Goal: Task Accomplishment & Management: Complete application form

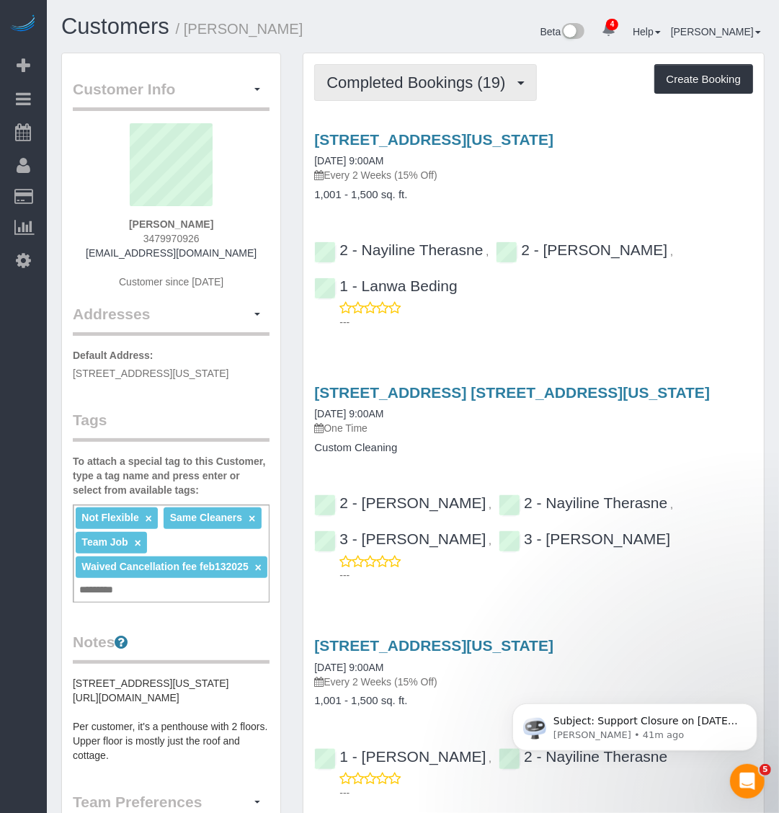
click at [440, 87] on span "Completed Bookings (19)" at bounding box center [420, 83] width 186 height 18
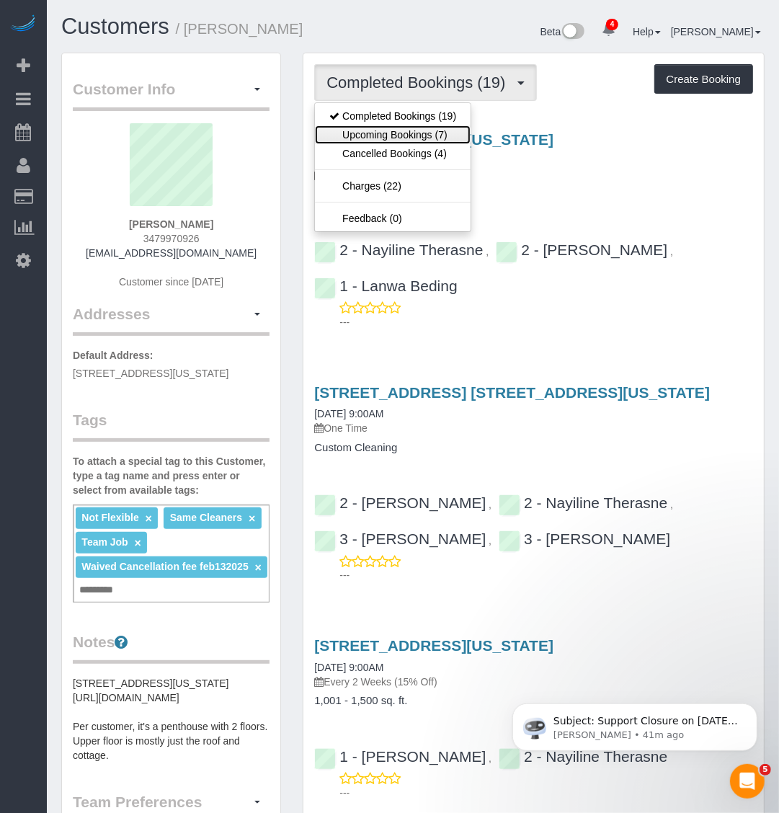
click at [433, 132] on link "Upcoming Bookings (7)" at bounding box center [393, 134] width 156 height 19
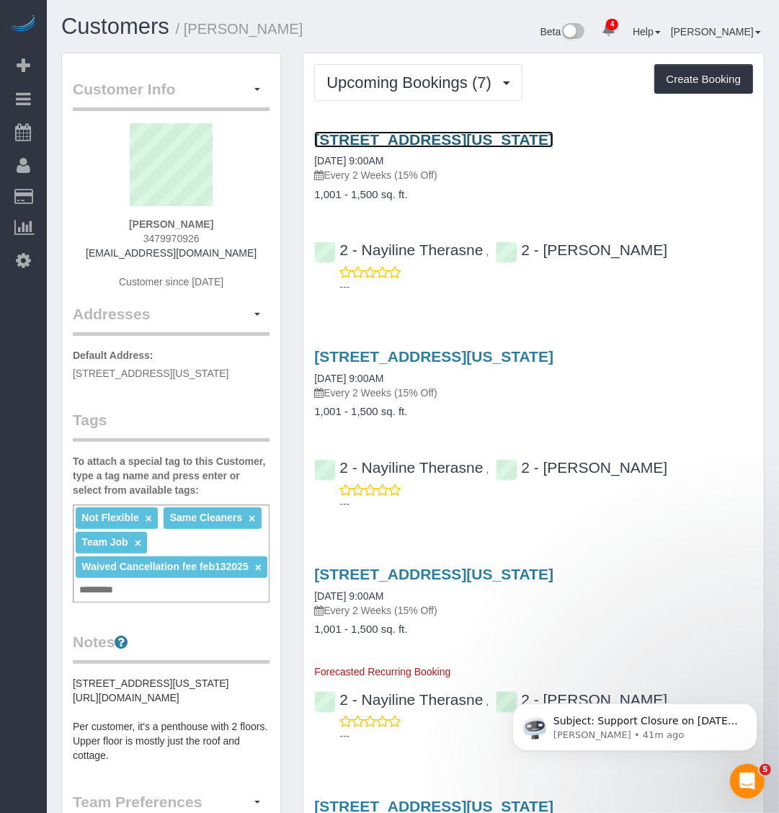
click at [462, 136] on link "124 East 13th Street, Apt.5, New York, NY 10003" at bounding box center [433, 139] width 239 height 17
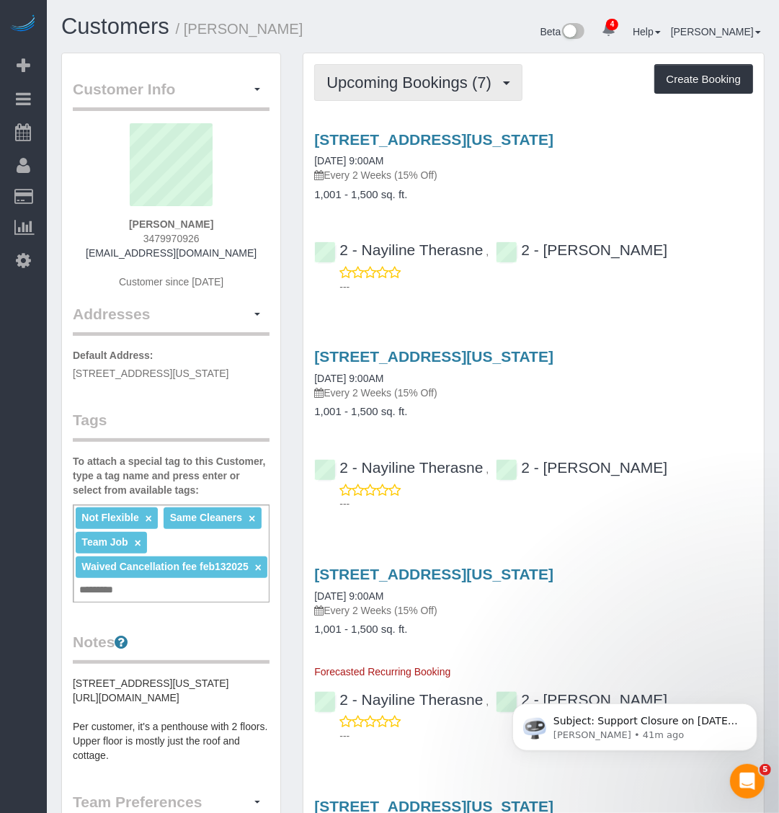
click at [420, 92] on button "Upcoming Bookings (7)" at bounding box center [418, 82] width 208 height 37
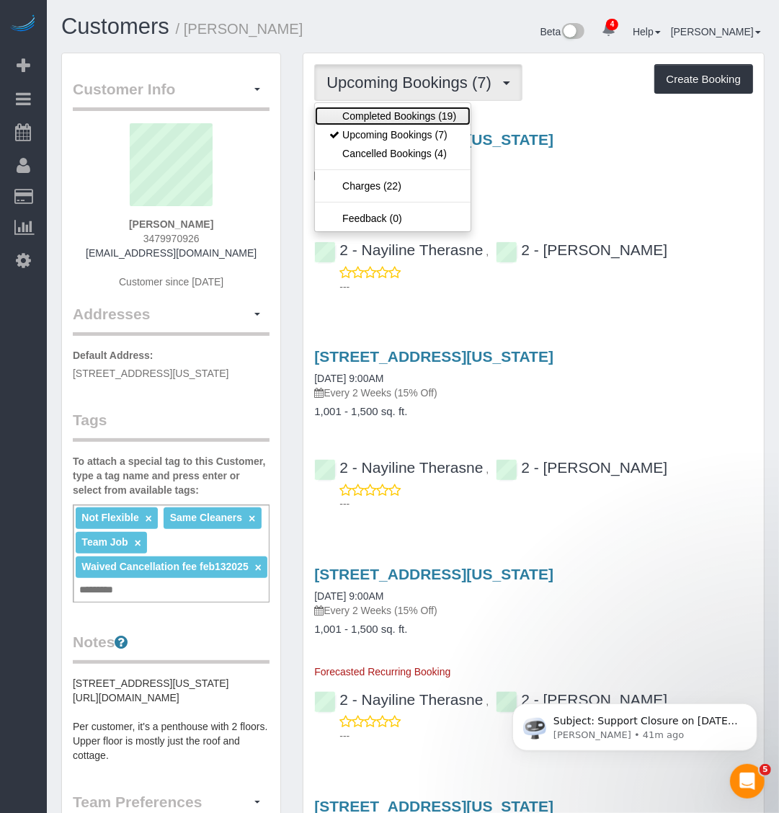
click at [427, 123] on link "Completed Bookings (19)" at bounding box center [393, 116] width 156 height 19
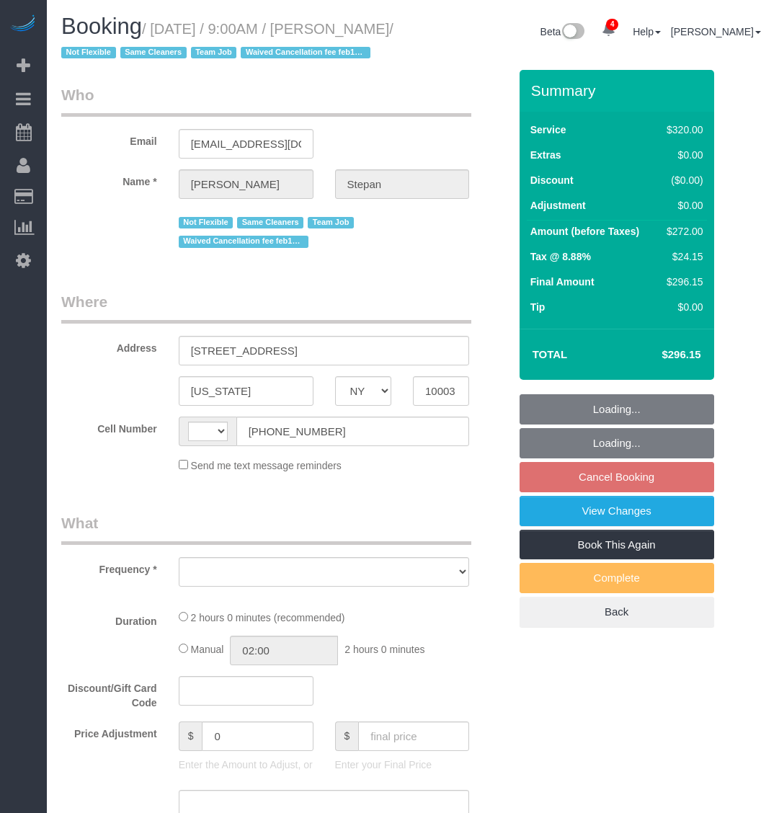
select select "NY"
select select "object:415"
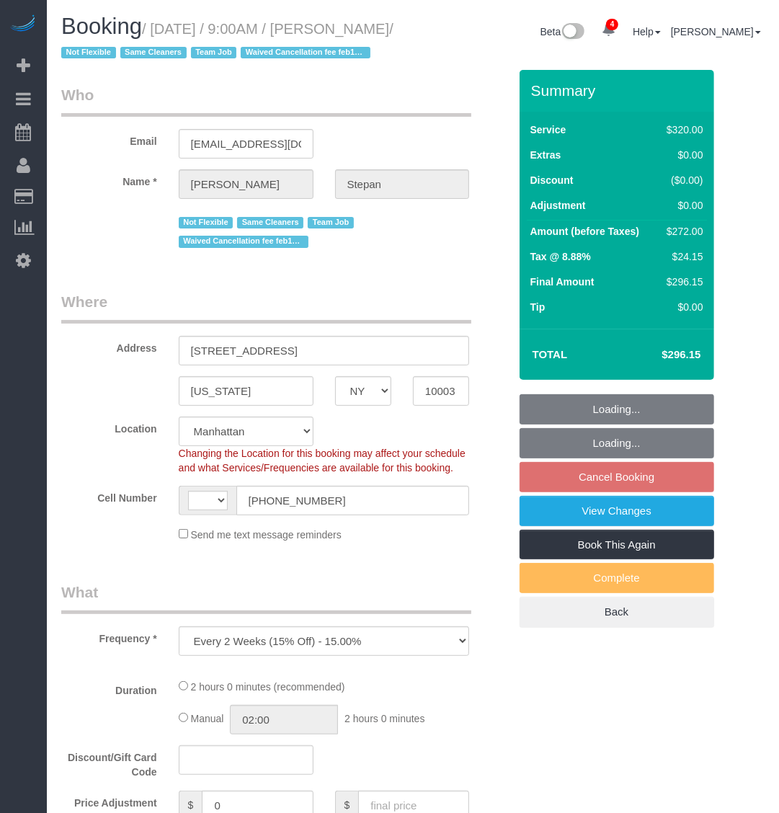
select select "string:stripe-pm_1QhXsq4VGloSiKo7q9BgUkND"
select select "2"
select select "number:57"
select select "number:74"
select select "number:15"
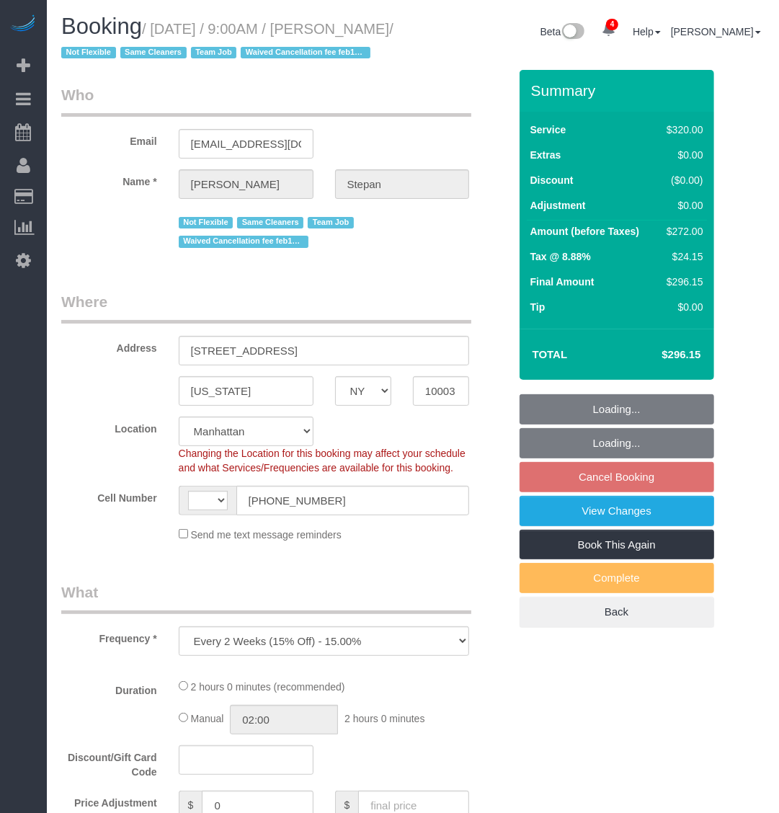
select select "number:7"
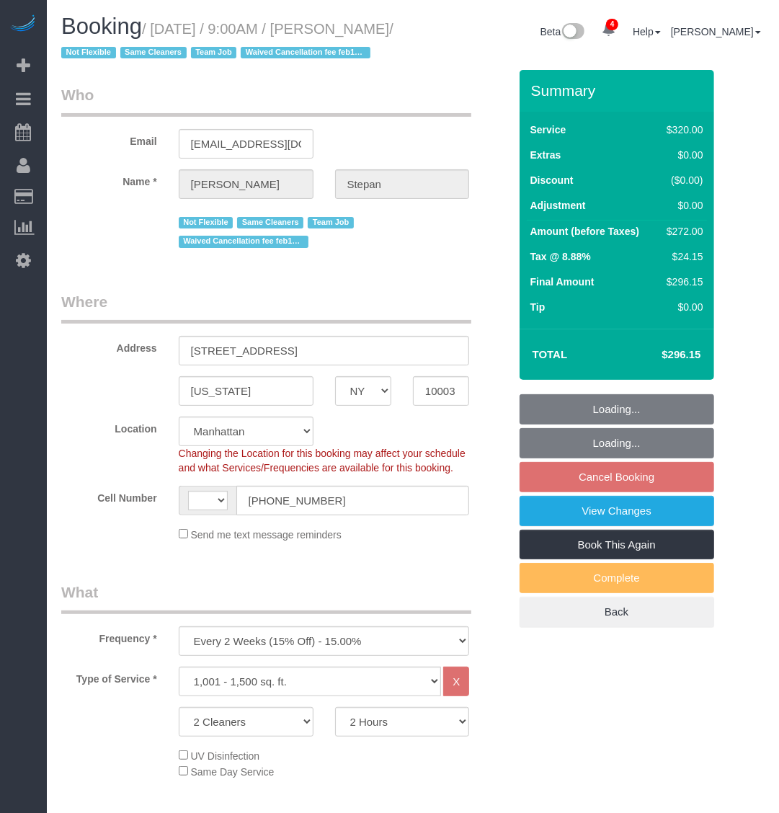
select select "string:[GEOGRAPHIC_DATA]"
select select "spot2"
select select "object:912"
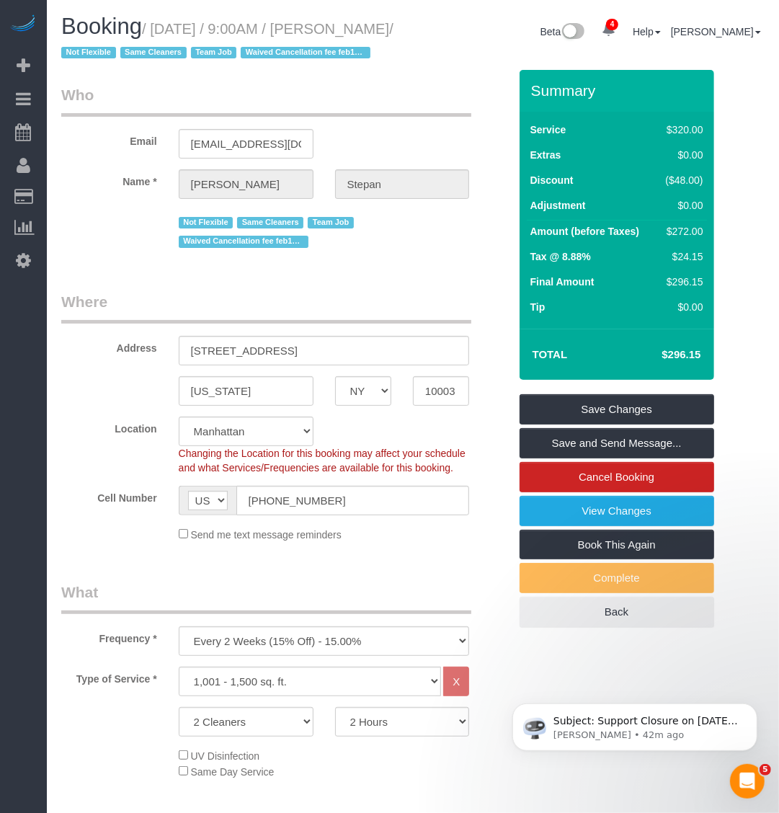
drag, startPoint x: 155, startPoint y: 29, endPoint x: 105, endPoint y: 53, distance: 55.1
click at [105, 53] on small "/ [DATE] / 9:00AM / [PERSON_NAME] / Not Flexible Same Cleaners Team Job Waived …" at bounding box center [227, 41] width 332 height 40
copy small "[DATE] / 9:00AM / [PERSON_NAME]"
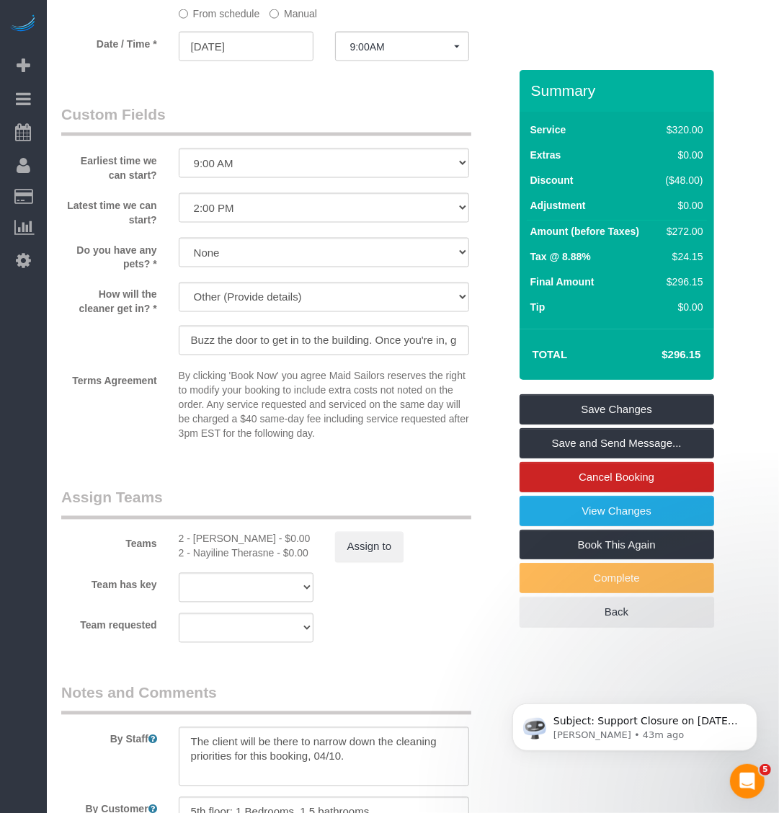
scroll to position [1442, 0]
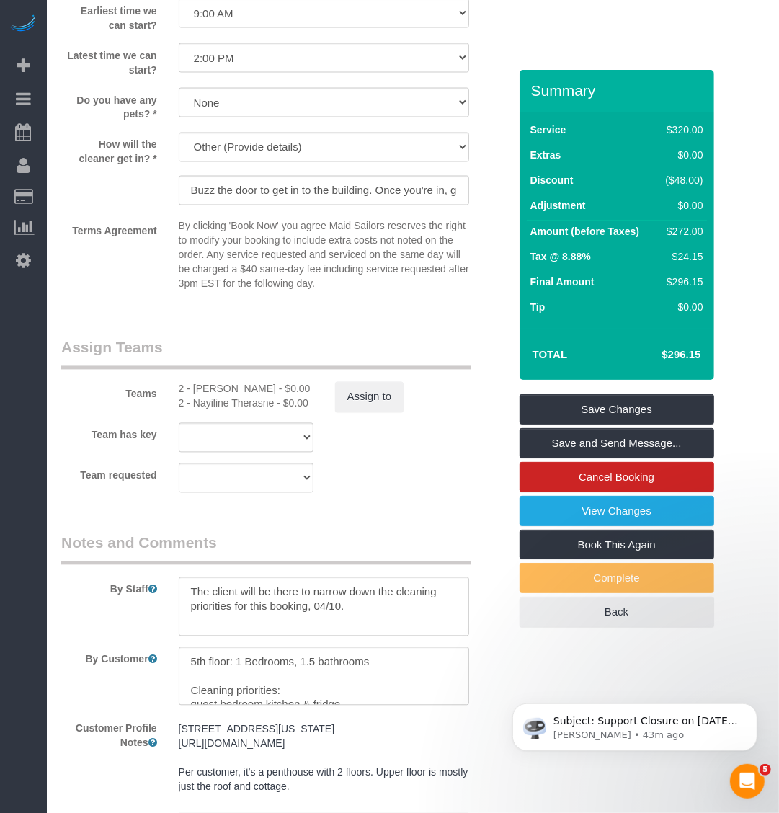
drag, startPoint x: 192, startPoint y: 412, endPoint x: 18, endPoint y: 459, distance: 179.9
click at [272, 411] on div "2 - [PERSON_NAME] - $0.00 2 - Nayiline Therasne - $0.00" at bounding box center [246, 396] width 156 height 29
copy div "Iman Smith - $0.00 2 - Nayiline Therasne"
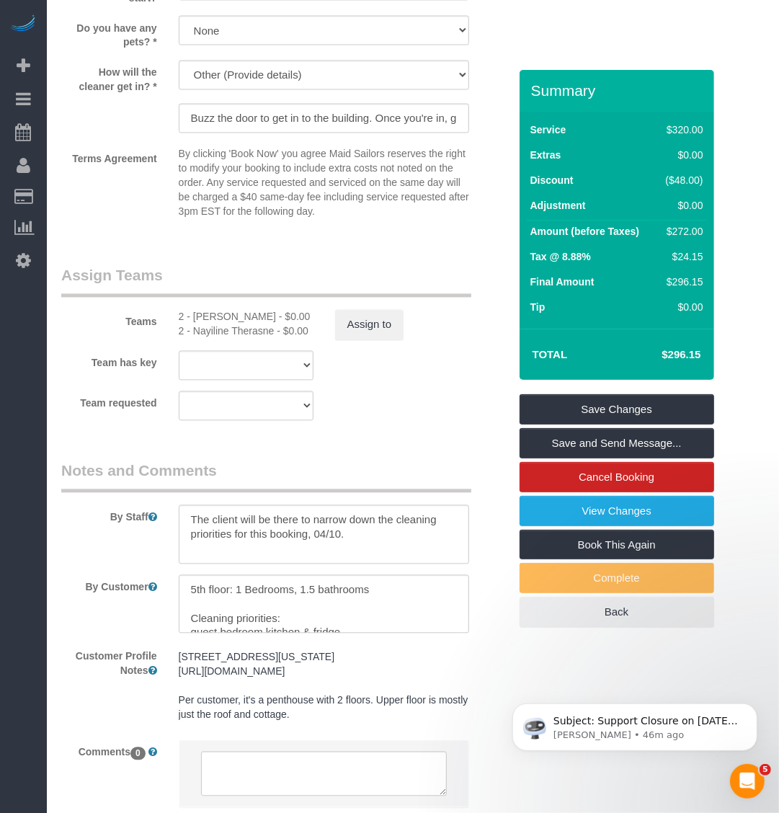
scroll to position [1669, 0]
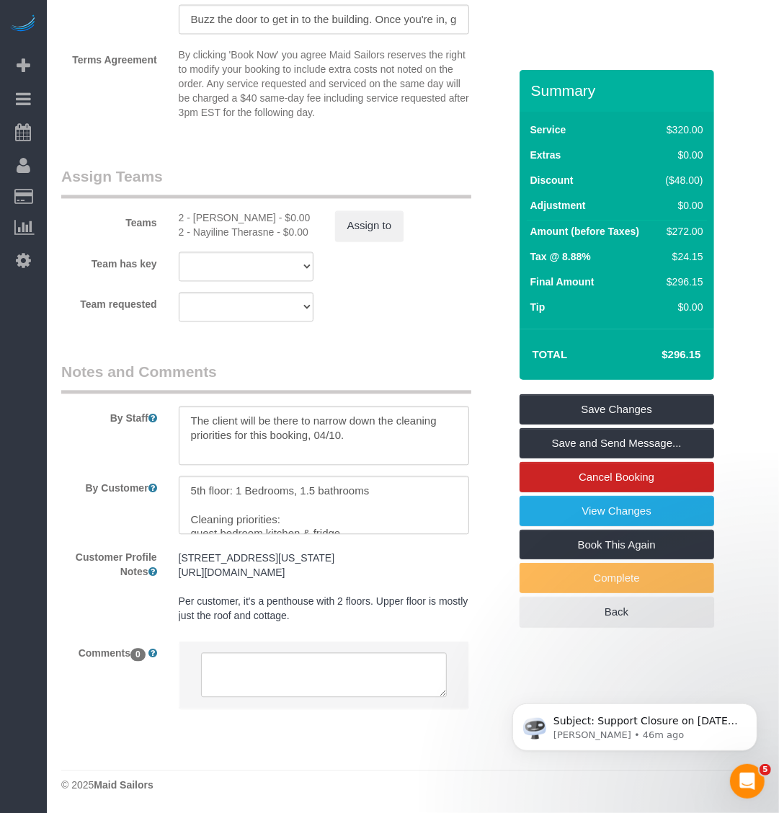
click at [404, 292] on div "Team requested 2 - Nayiline Therasne 2 - Iman Smith 000- Donna Mercado 000 - Pa…" at bounding box center [284, 307] width 469 height 30
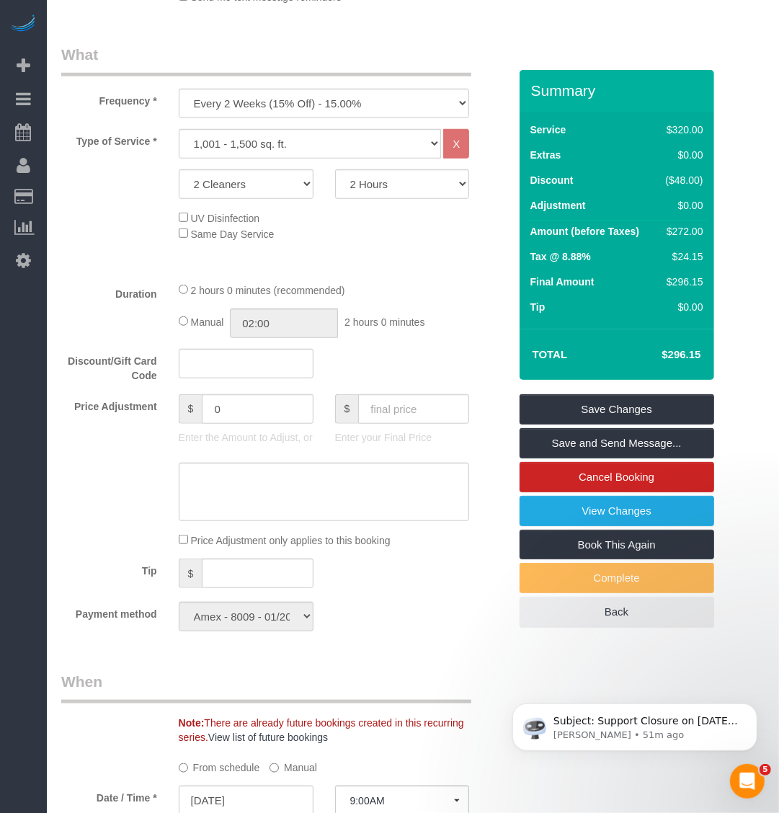
scroll to position [541, 0]
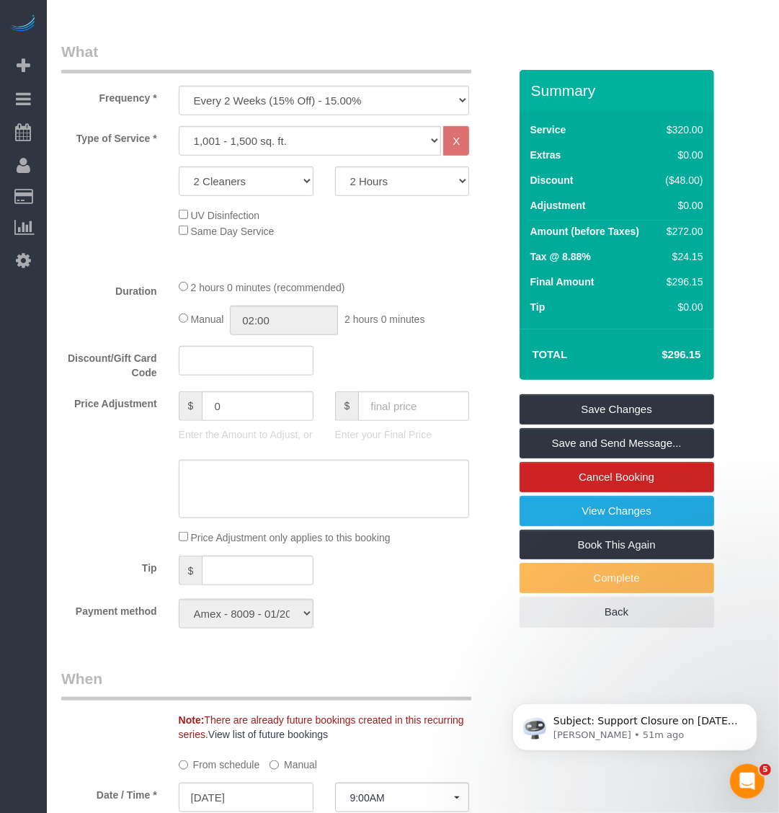
click at [448, 381] on div "Discount/Gift Card Code" at bounding box center [284, 363] width 469 height 35
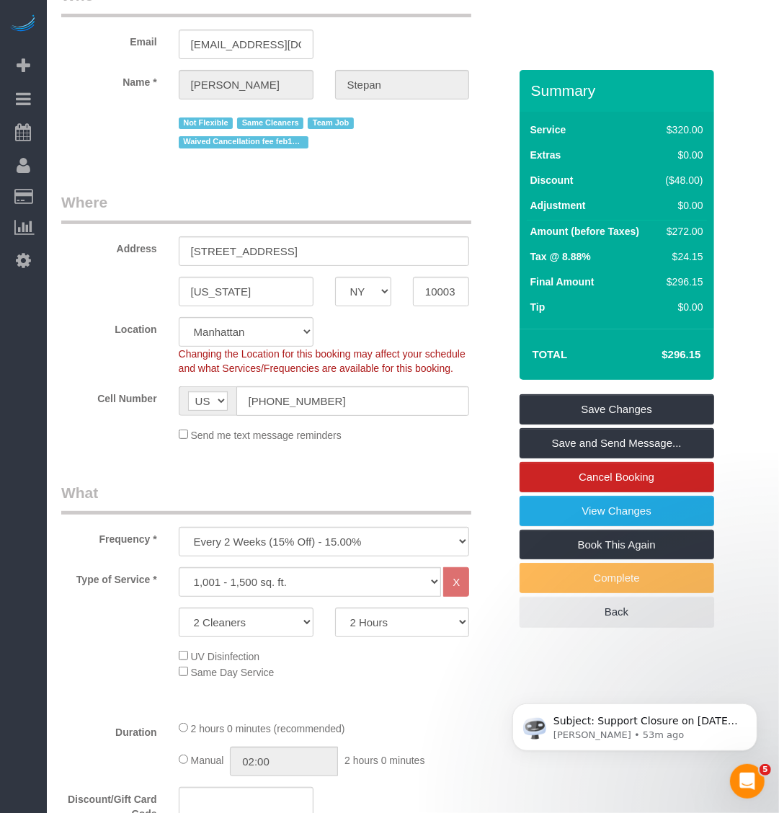
scroll to position [0, 0]
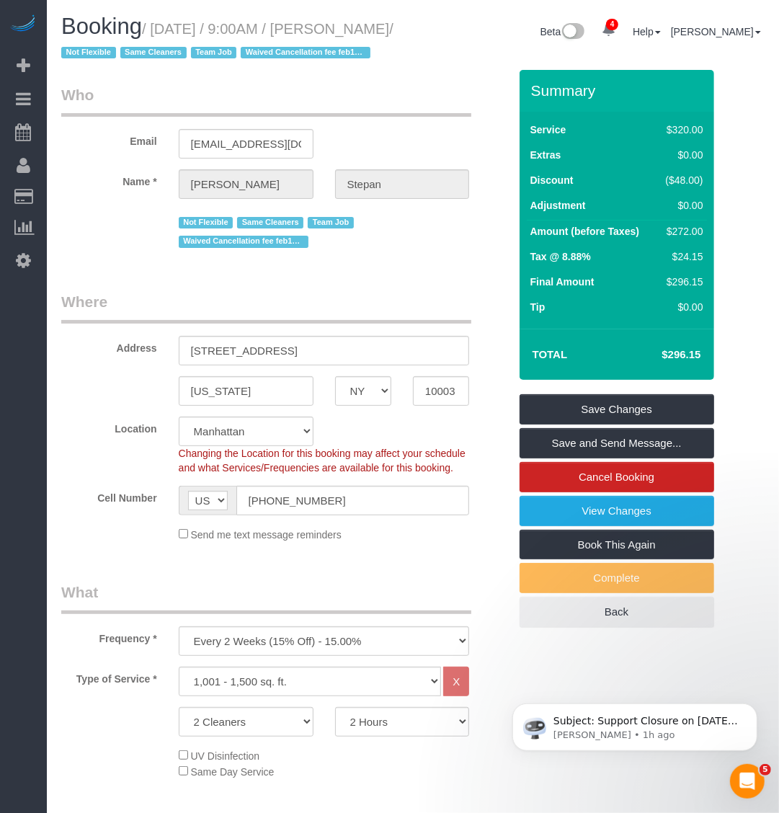
drag, startPoint x: 155, startPoint y: 27, endPoint x: 51, endPoint y: 167, distance: 174.2
click at [402, 25] on h1 "Booking / August 28, 2025 / 9:00AM / Angela Stepan / Not Flexible Same Cleaners…" at bounding box center [231, 38] width 341 height 49
copy small "August 28, 2025 / 9:00AM / Angela"
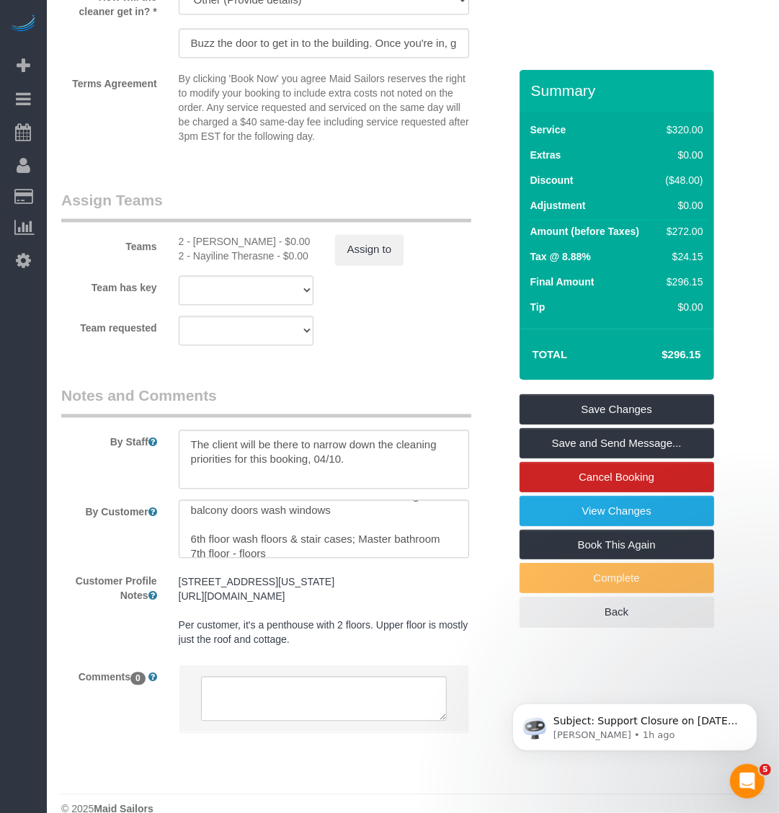
scroll to position [1669, 0]
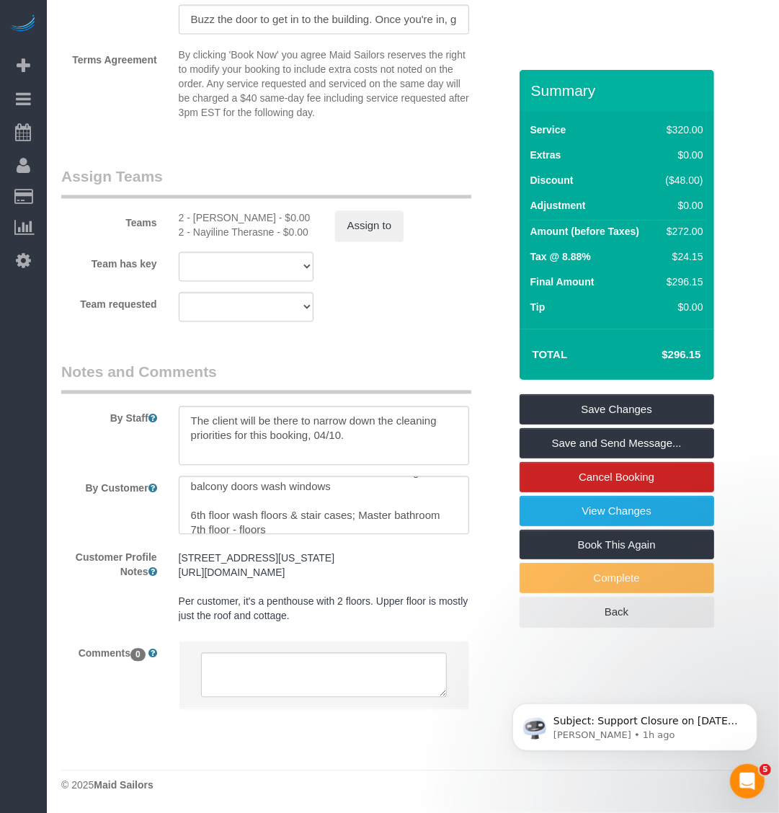
copy div "Iman Smith - $0.00 2 - Nayiline Therasne - $0.00"
drag, startPoint x: 192, startPoint y: 186, endPoint x: 32, endPoint y: 322, distance: 210.2
click at [306, 210] on div "2 - Iman Smith - $0.00 2 - Nayiline Therasne - $0.00" at bounding box center [246, 224] width 156 height 29
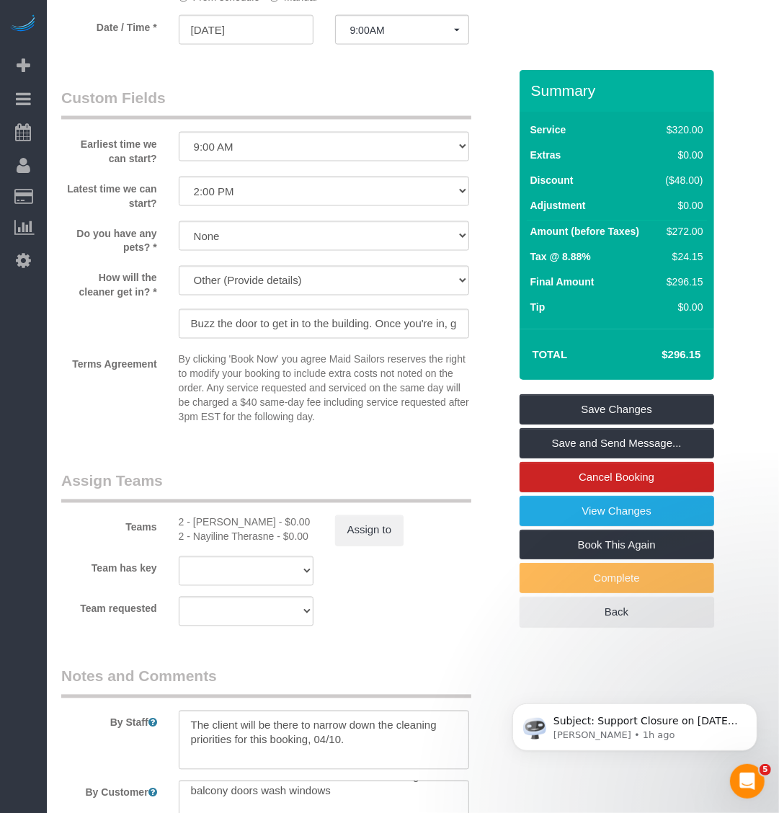
scroll to position [1128, 0]
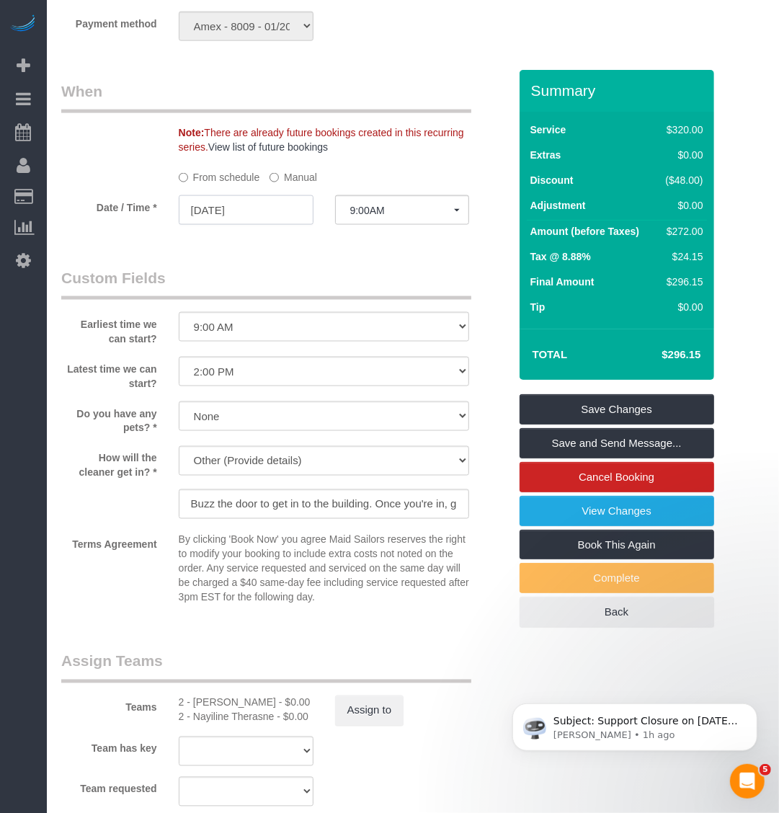
click at [256, 225] on input "08/28/2025" at bounding box center [246, 210] width 135 height 30
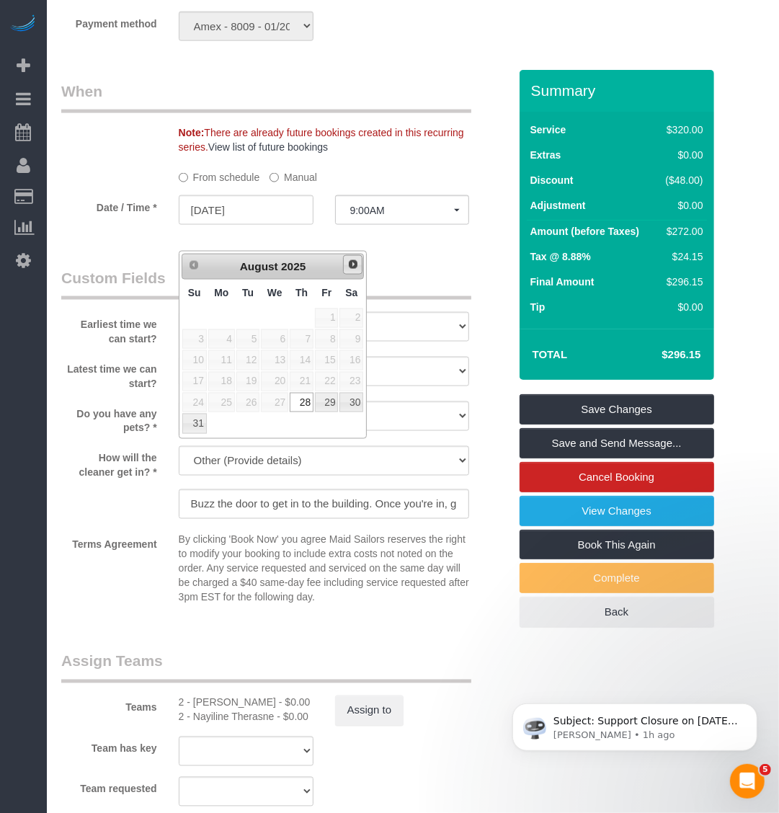
click at [351, 270] on span "Next" at bounding box center [353, 265] width 12 height 12
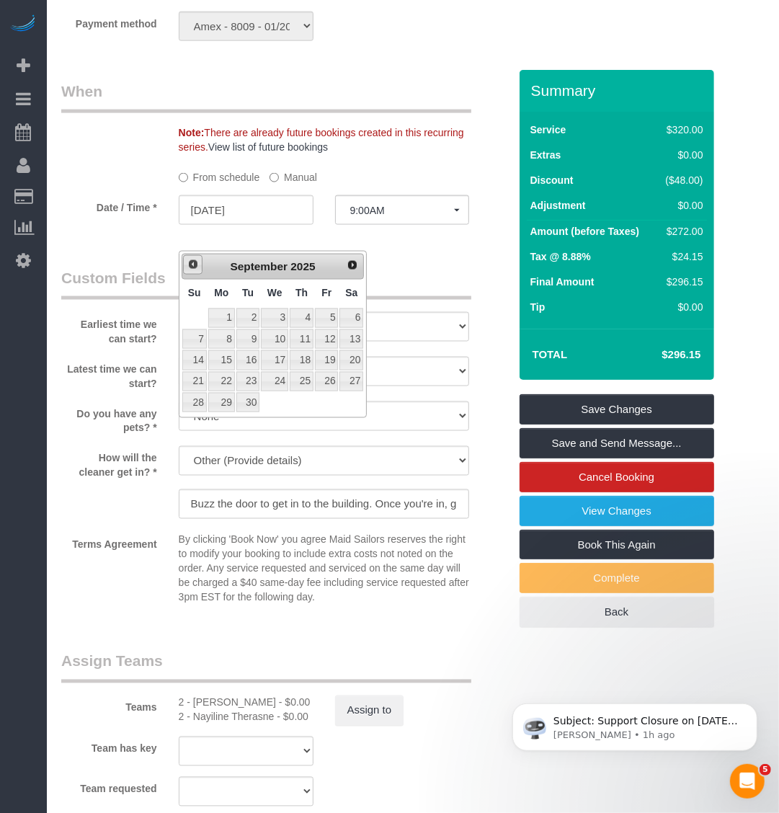
click at [189, 265] on span "Prev" at bounding box center [193, 265] width 12 height 12
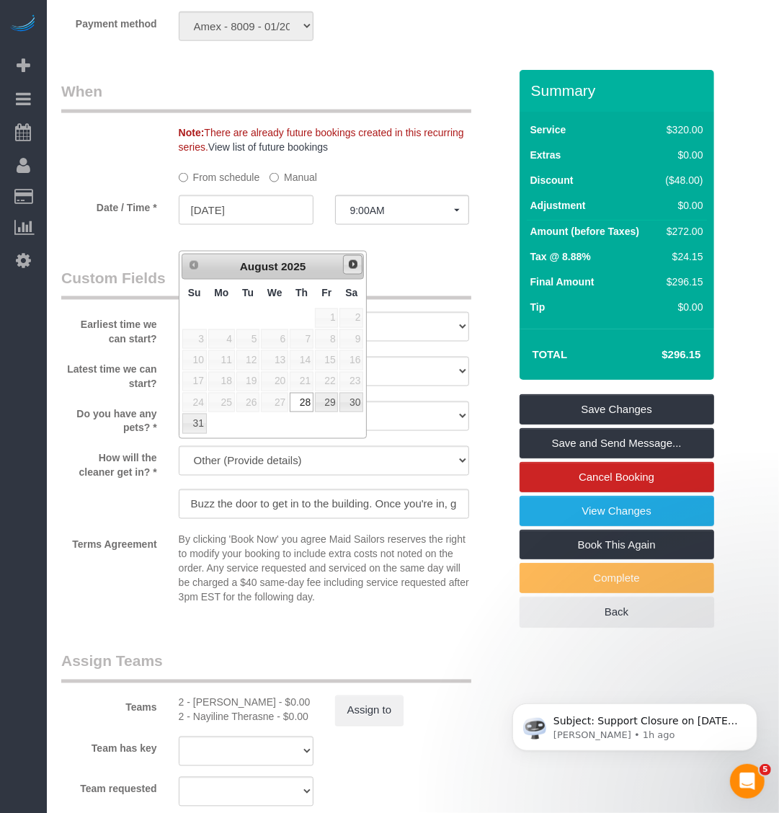
click at [359, 265] on link "Next" at bounding box center [353, 265] width 20 height 20
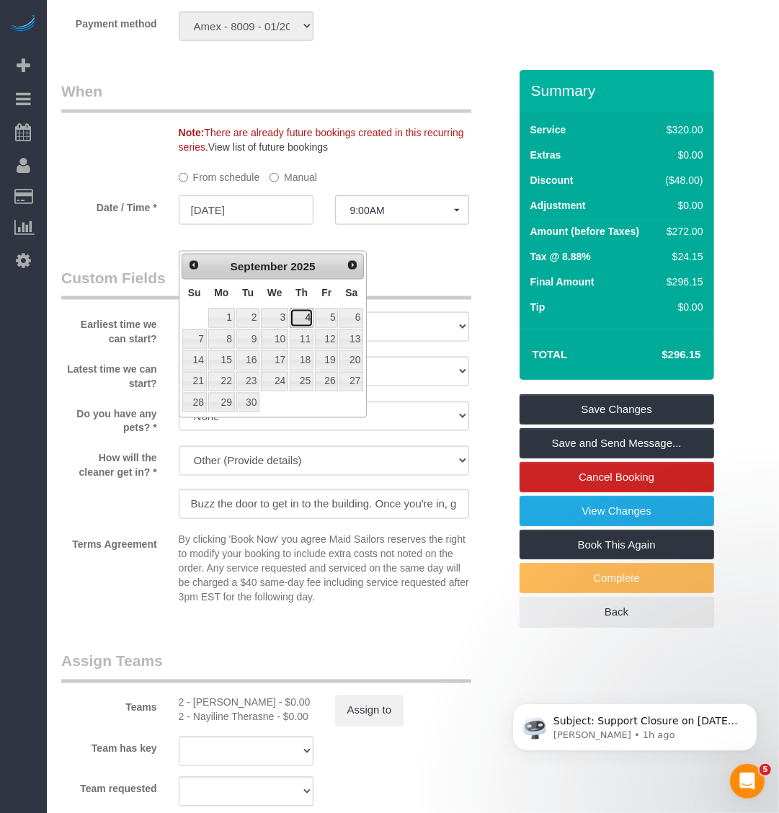
click at [303, 314] on link "4" at bounding box center [302, 318] width 24 height 19
type input "09/04/2025"
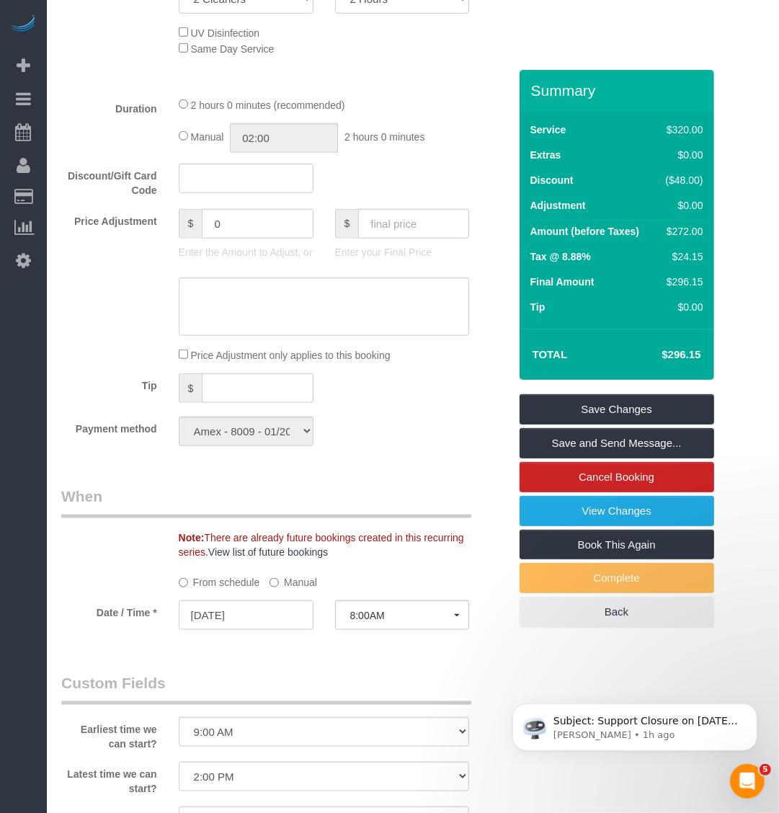
scroll to position [901, 0]
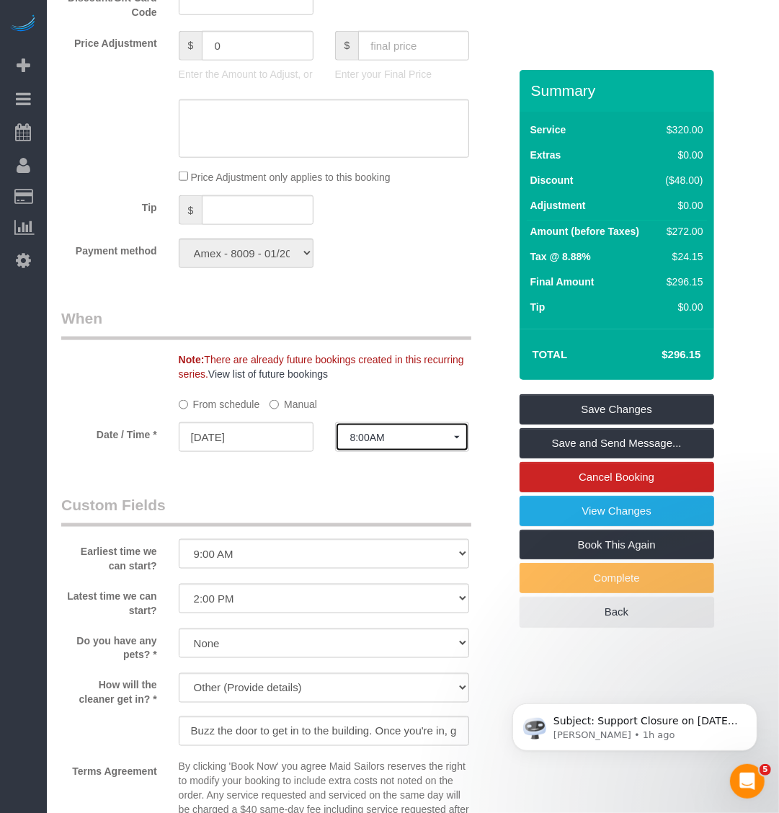
drag, startPoint x: 387, startPoint y: 456, endPoint x: 396, endPoint y: 459, distance: 10.0
click at [388, 452] on button "8:00AM" at bounding box center [402, 437] width 135 height 30
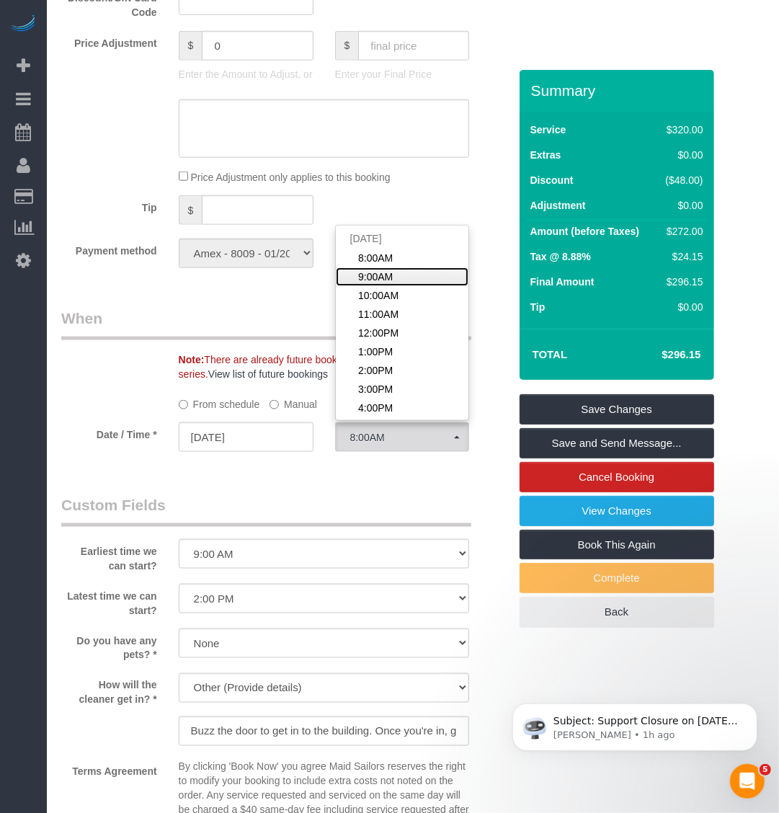
click at [399, 286] on link "9:00AM" at bounding box center [402, 276] width 133 height 19
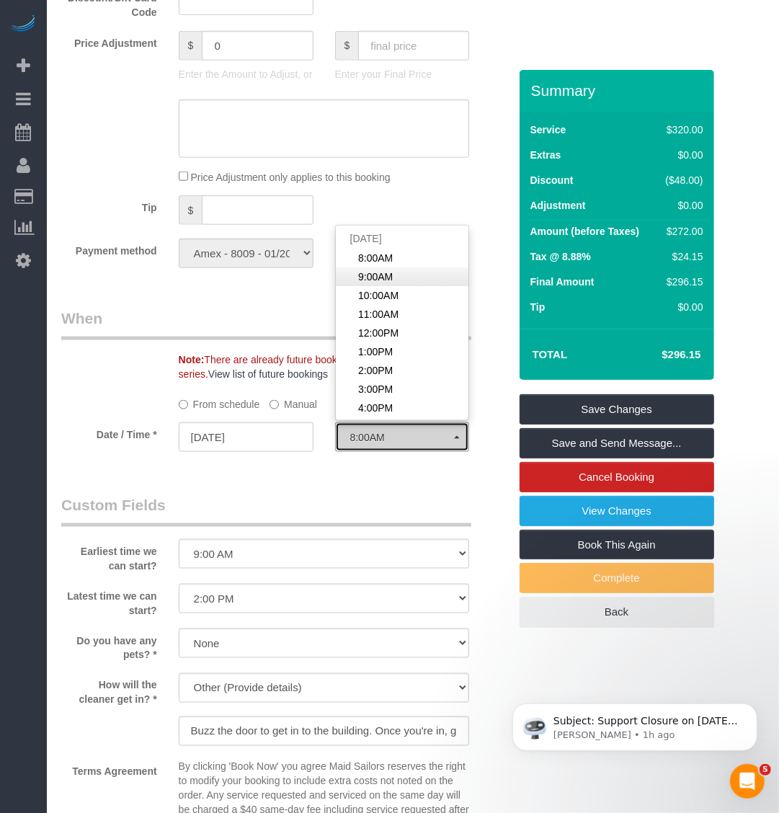
select select "spot62"
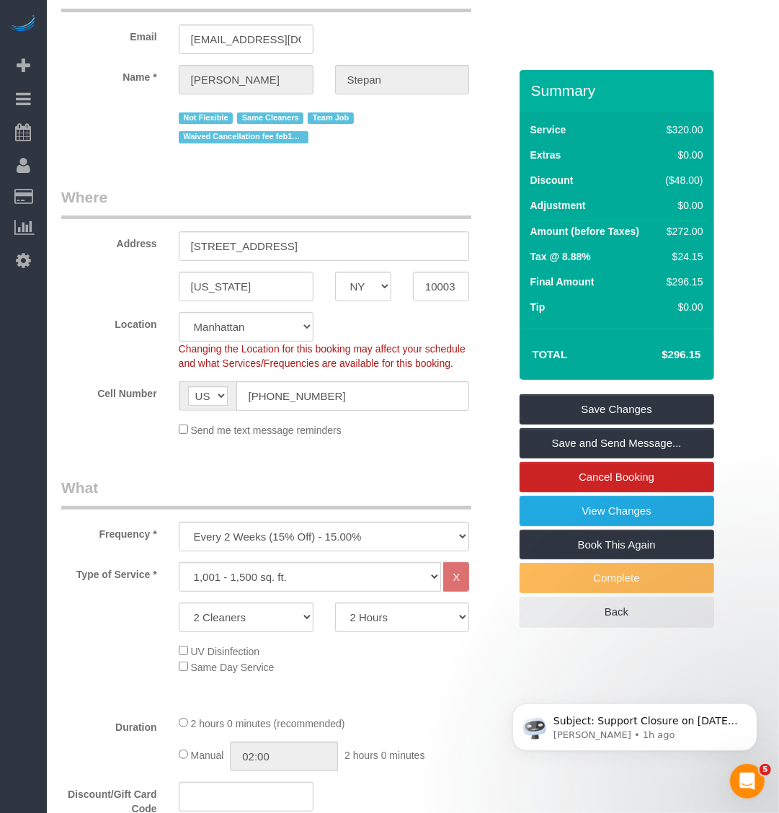
scroll to position [0, 0]
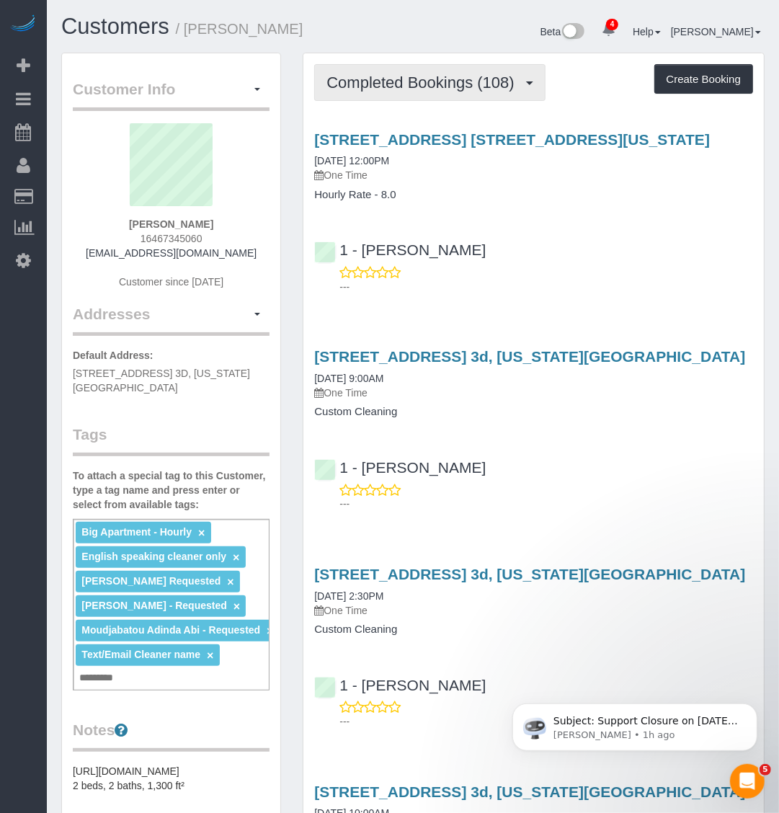
click at [441, 78] on span "Completed Bookings (108)" at bounding box center [424, 83] width 195 height 18
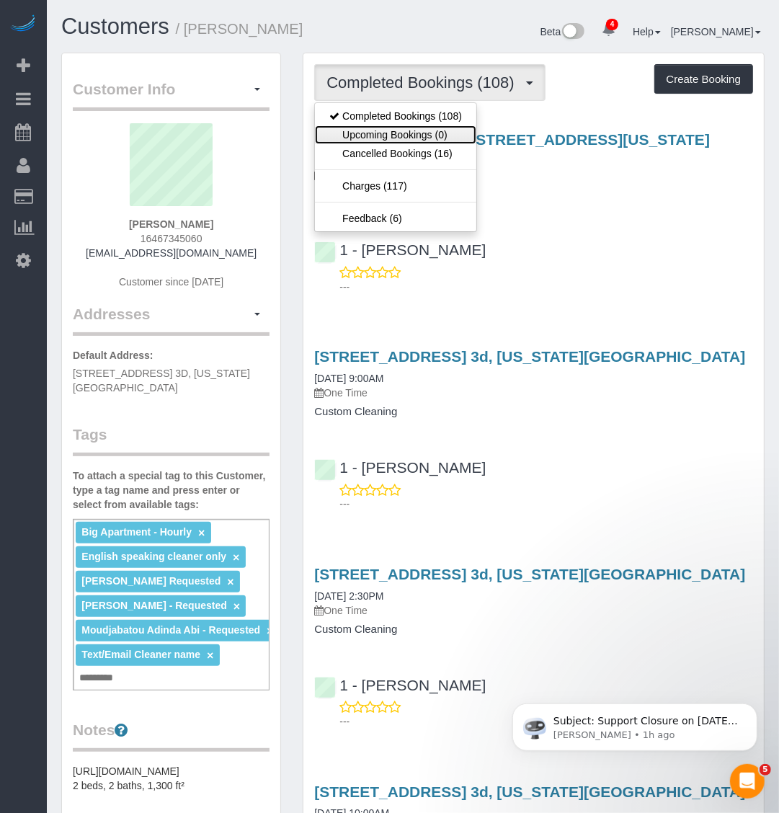
click at [422, 126] on link "Upcoming Bookings (0)" at bounding box center [395, 134] width 161 height 19
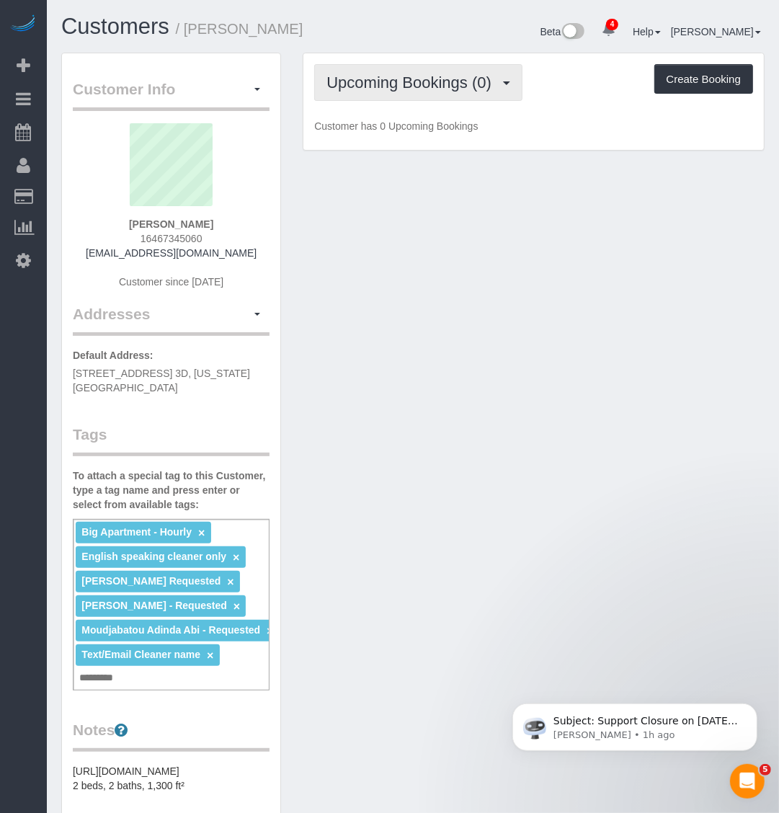
click at [429, 85] on span "Upcoming Bookings (0)" at bounding box center [413, 83] width 172 height 18
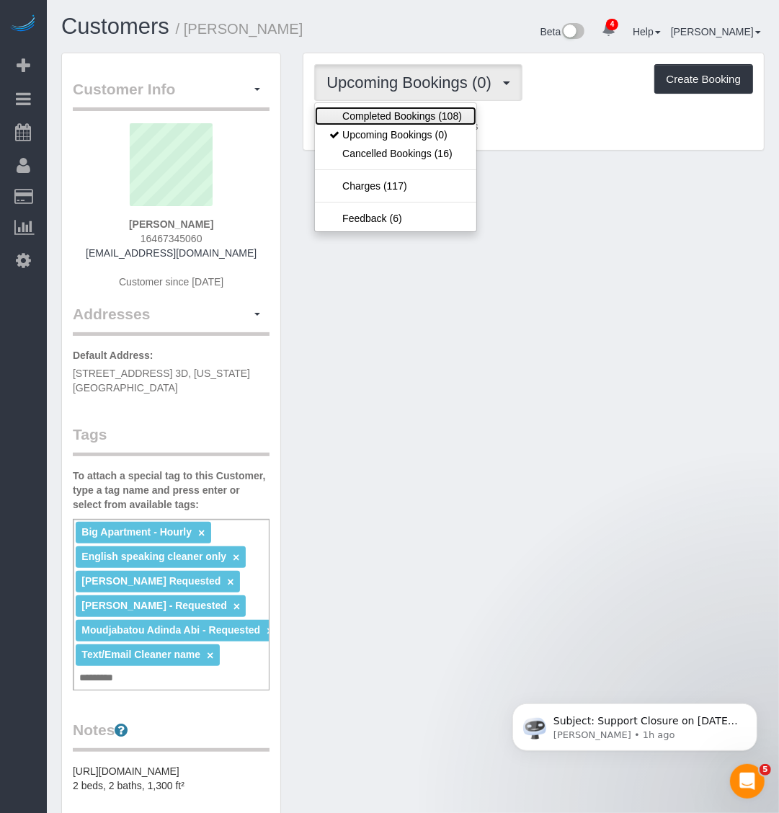
click at [425, 119] on link "Completed Bookings (108)" at bounding box center [395, 116] width 161 height 19
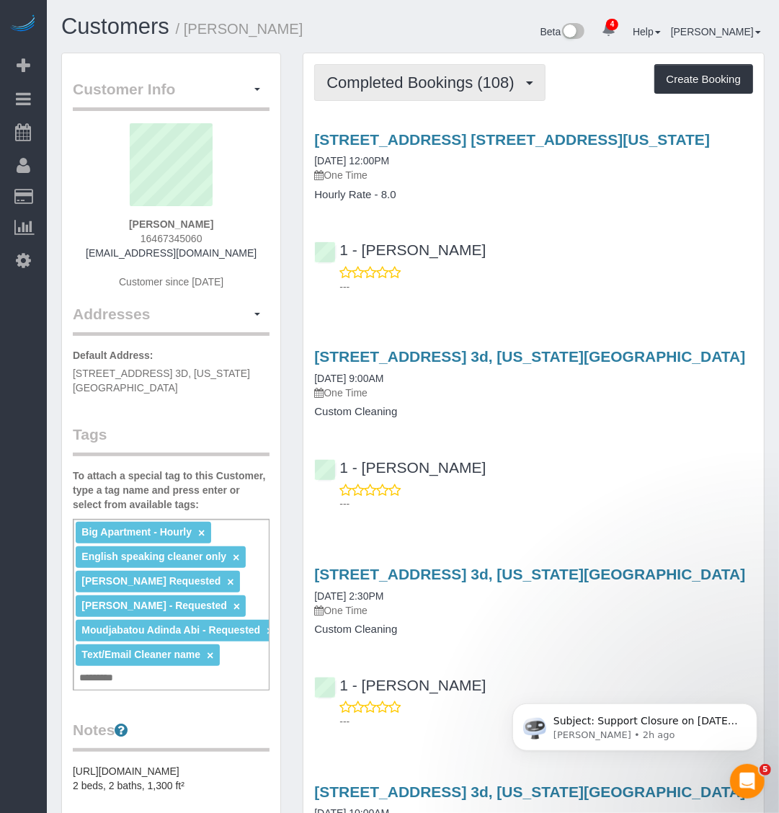
click at [490, 92] on button "Completed Bookings (108)" at bounding box center [429, 82] width 231 height 37
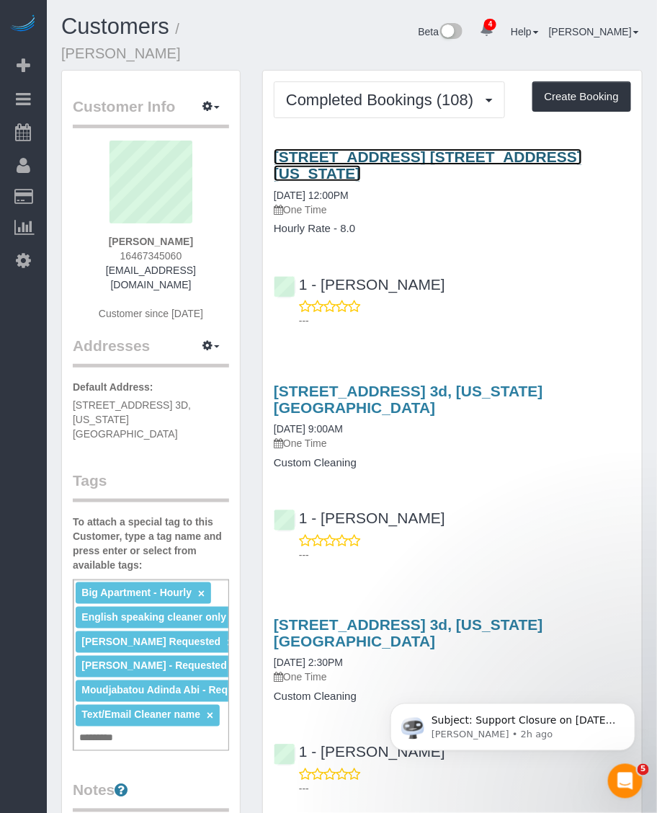
click at [430, 161] on link "1036 Park Avenue, Apt. 3a, New York, NY 10028" at bounding box center [428, 164] width 309 height 33
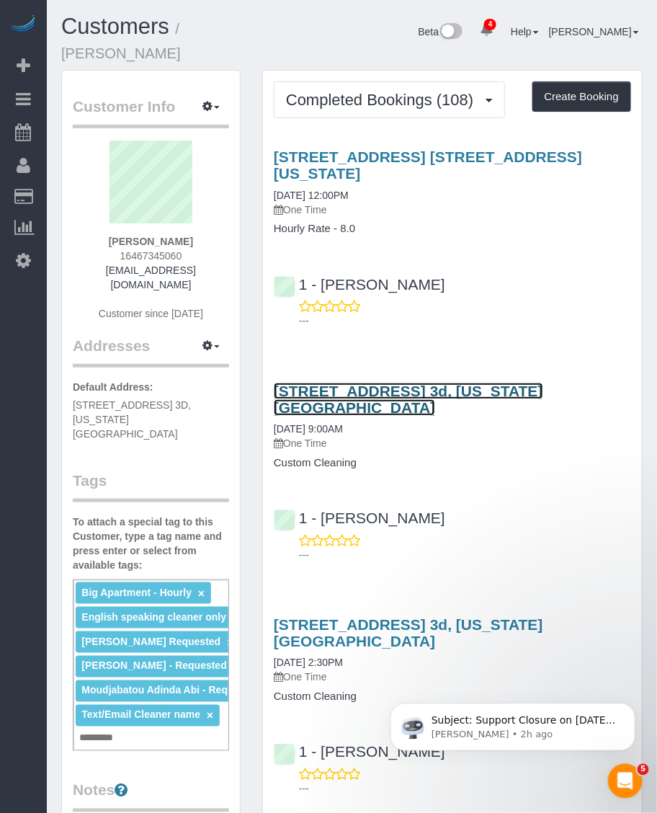
click at [498, 383] on link "1036 Park Avenue, Apt. 3d, New York, NY 10028" at bounding box center [409, 399] width 270 height 33
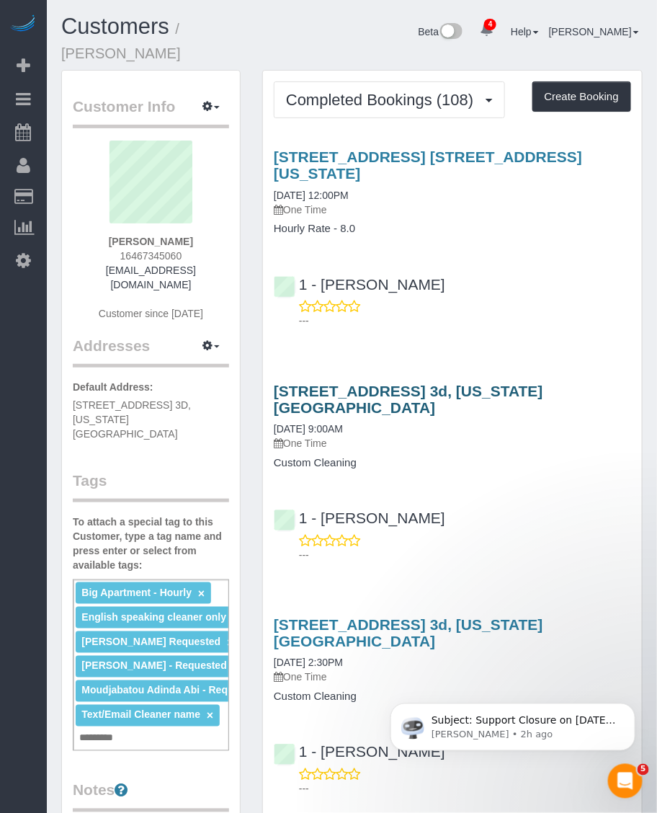
drag, startPoint x: 268, startPoint y: 365, endPoint x: 613, endPoint y: 364, distance: 344.6
click at [613, 383] on div "1036 Park Avenue, Apt. 3d, New York, NY 10028 08/05/2025 9:00AM One Time Custom…" at bounding box center [452, 426] width 379 height 87
copy link "1036 Park Avenue, Apt. 3d, New York, NY 10028"
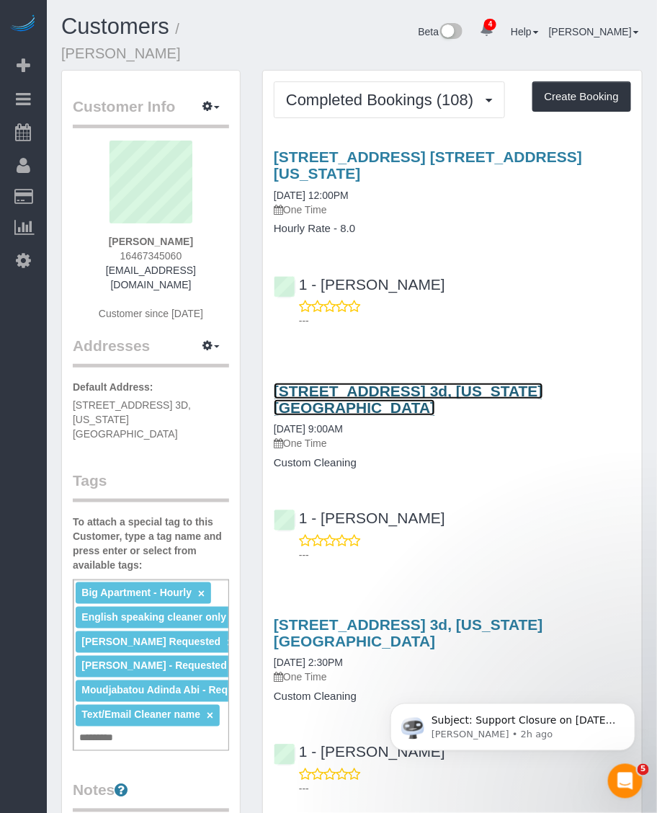
click at [345, 383] on link "1036 Park Avenue, Apt. 3d, New York, NY 10028" at bounding box center [409, 399] width 270 height 33
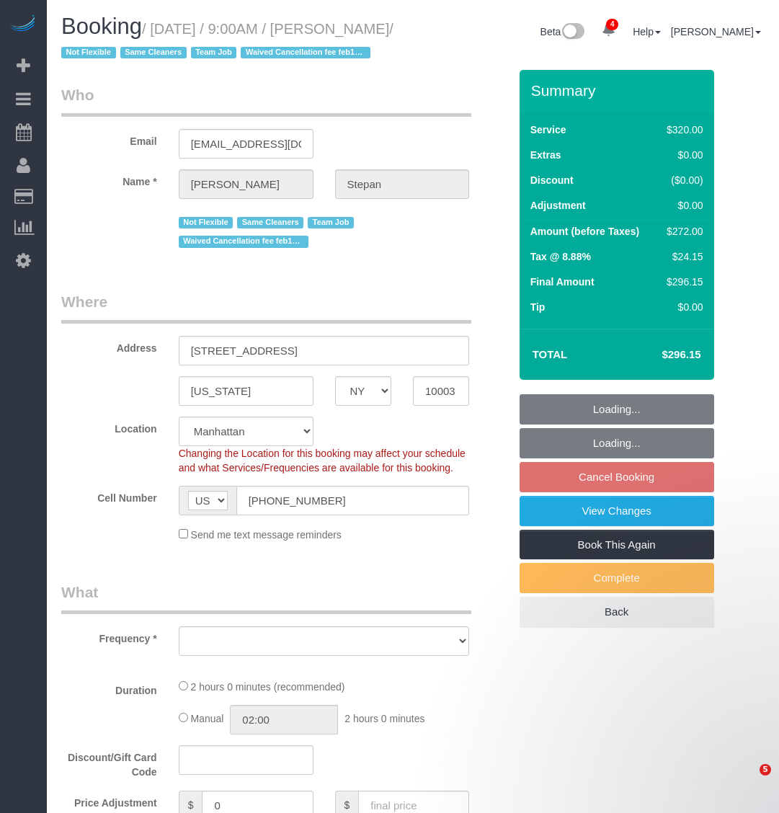
select select "NY"
select select "object:674"
select select "string:stripe-pm_1QhXsq4VGloSiKo7q9BgUkND"
select select "number:57"
select select "number:74"
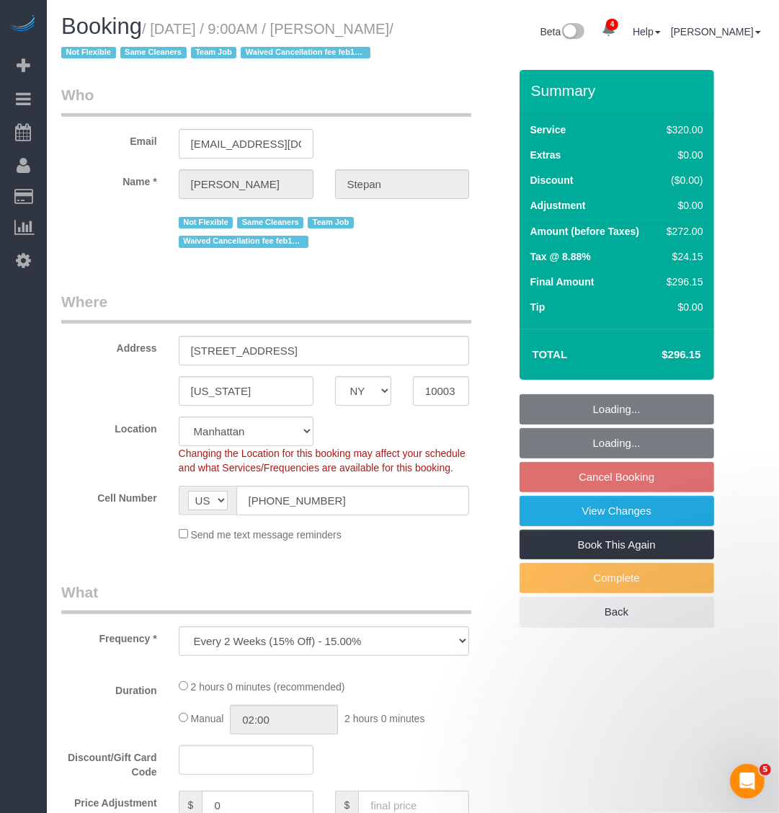
select select "number:15"
select select "number:7"
select select "object:908"
select select "2"
select select "spot1"
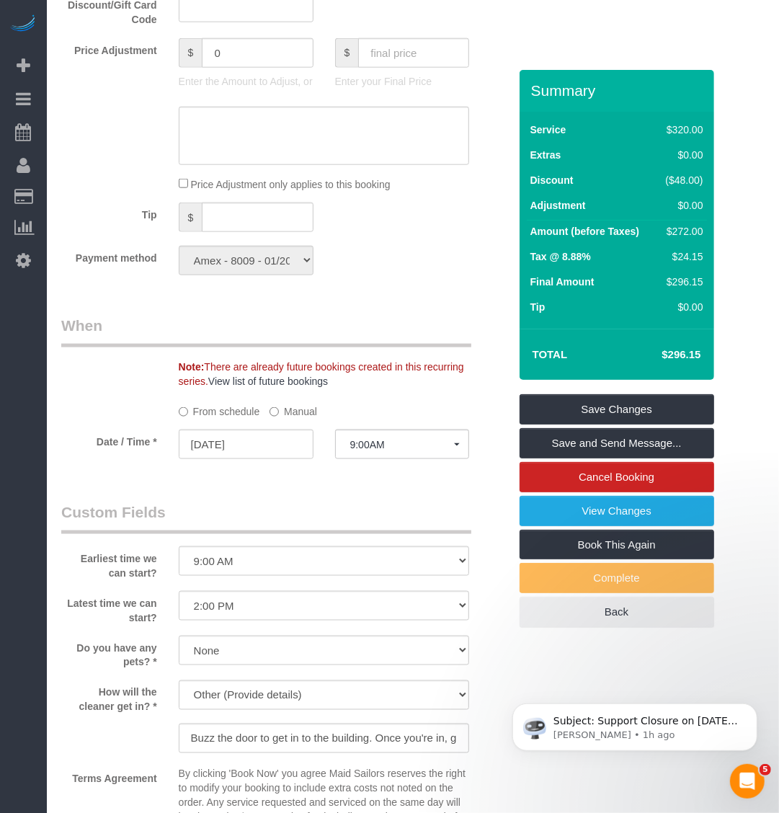
scroll to position [901, 0]
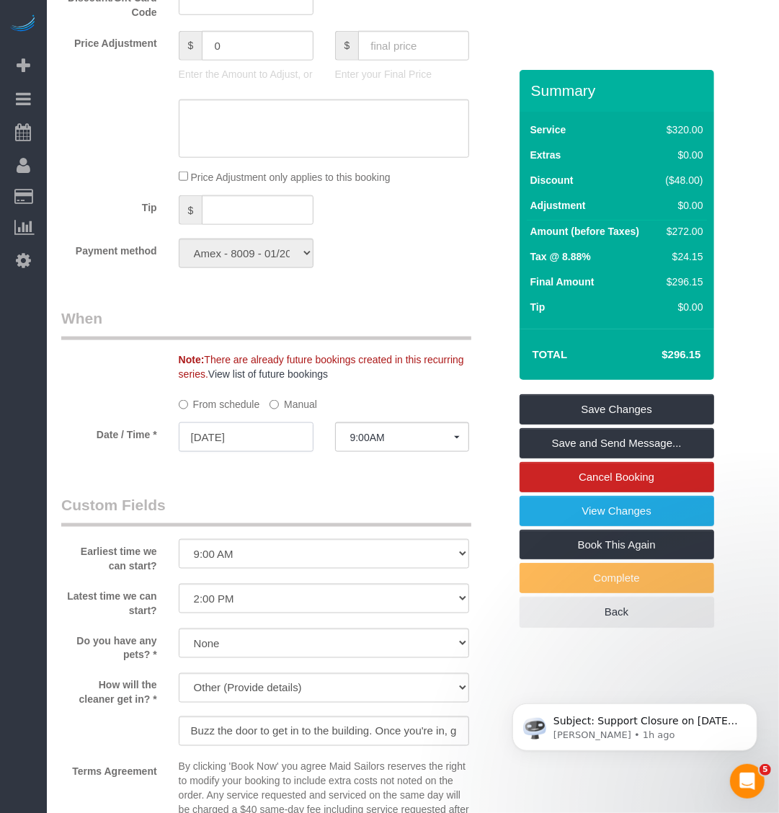
click at [263, 452] on input "[DATE]" at bounding box center [246, 437] width 135 height 30
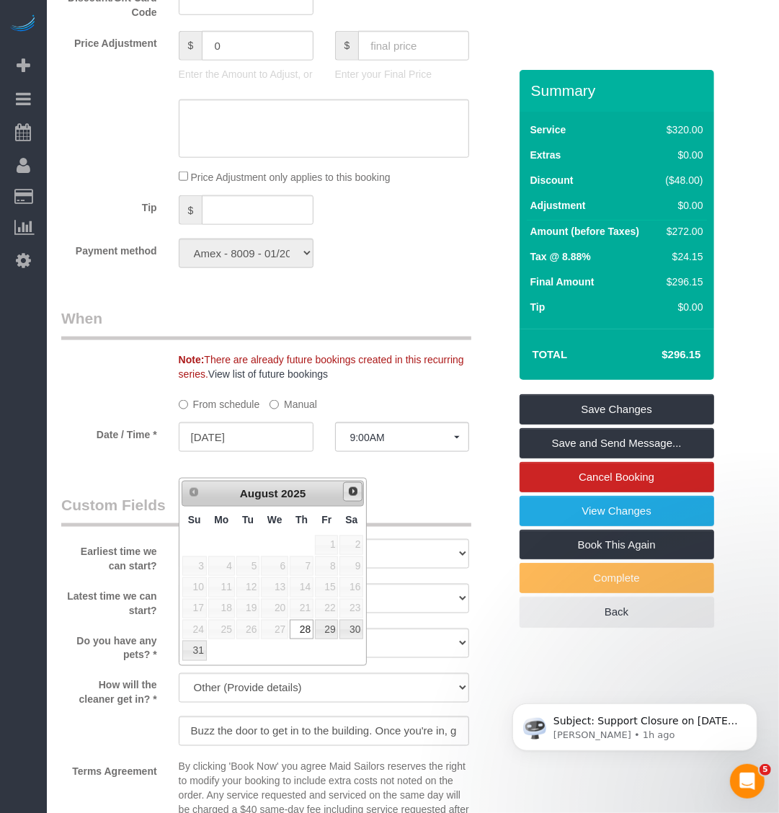
click at [351, 495] on span "Next" at bounding box center [353, 492] width 12 height 12
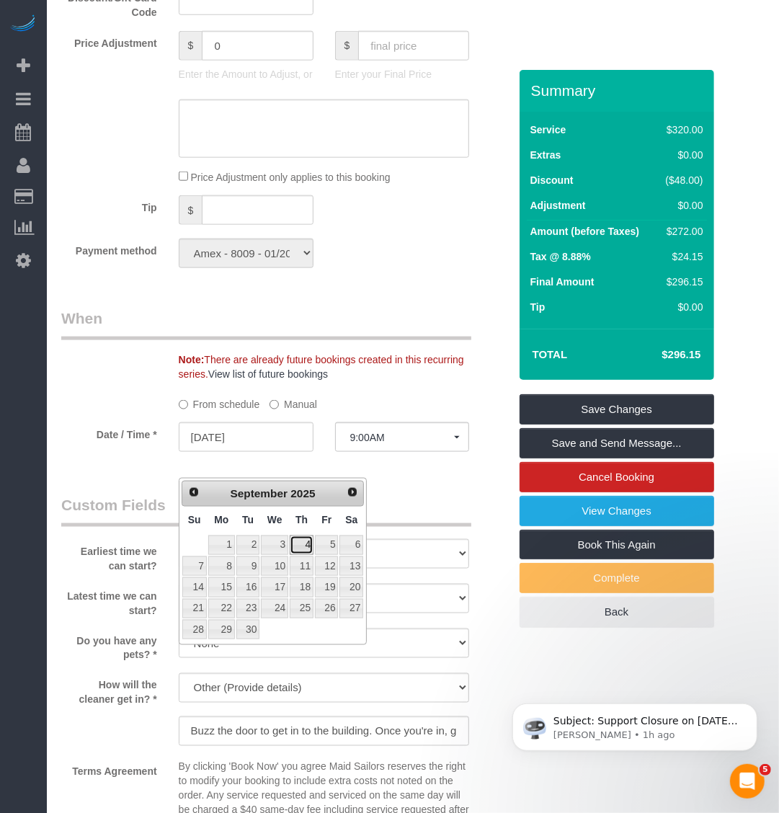
click at [301, 545] on link "4" at bounding box center [302, 545] width 24 height 19
type input "09/04/2025"
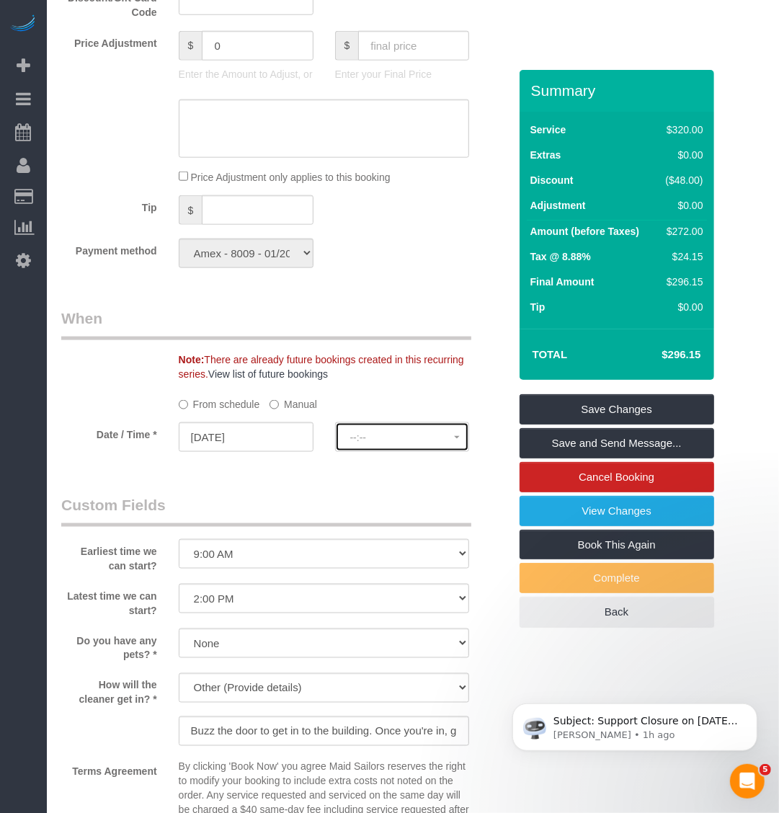
click at [418, 443] on span "--:--" at bounding box center [402, 438] width 105 height 12
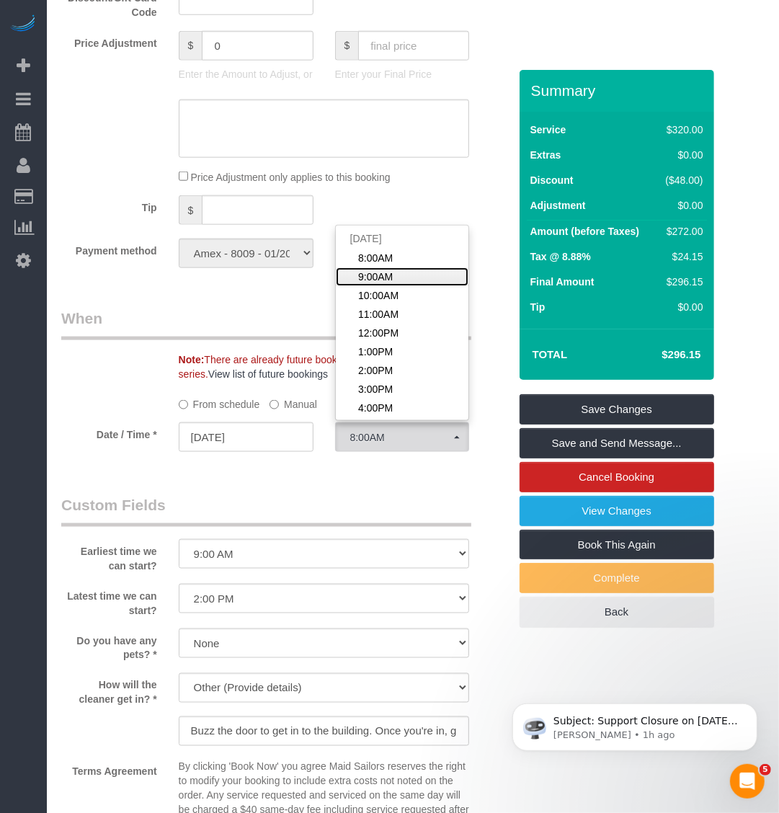
click at [406, 286] on link "9:00AM" at bounding box center [402, 276] width 133 height 19
select select "spot61"
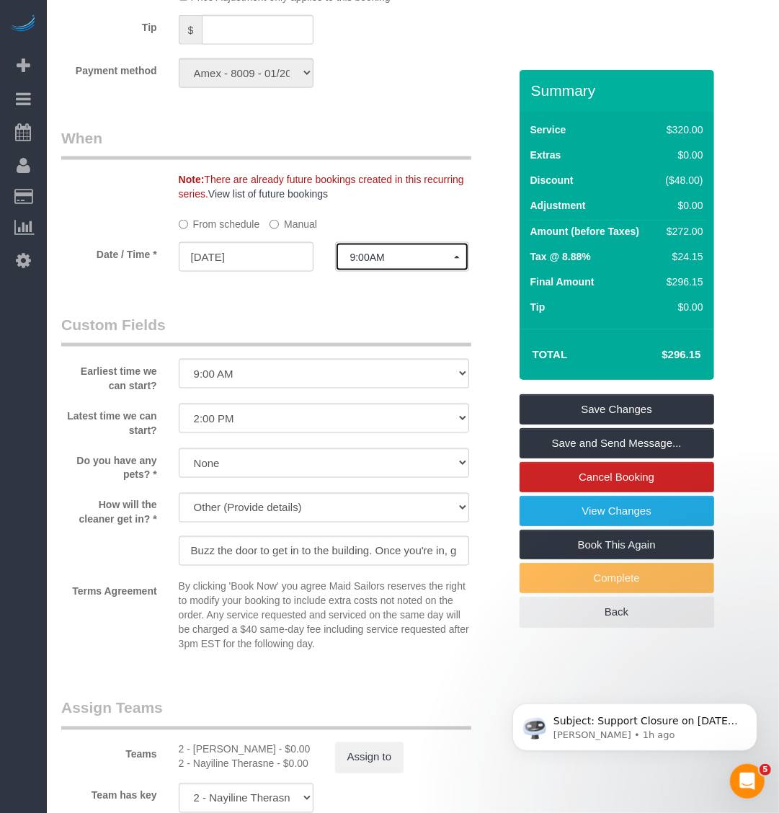
scroll to position [1532, 0]
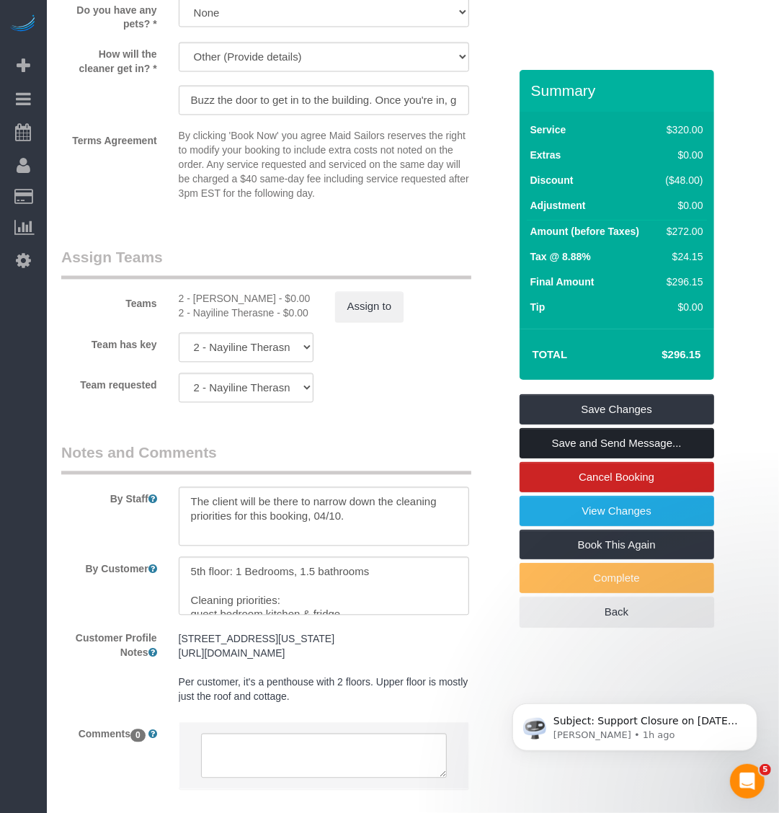
click at [627, 458] on link "Save and Send Message..." at bounding box center [617, 443] width 195 height 30
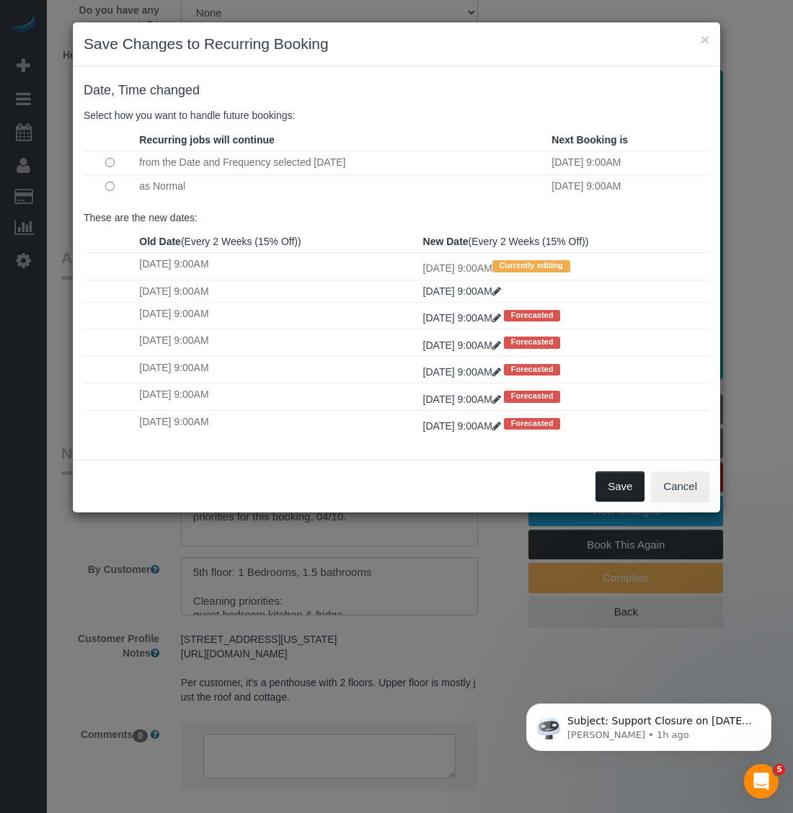
click at [618, 488] on button "Save" at bounding box center [619, 486] width 49 height 30
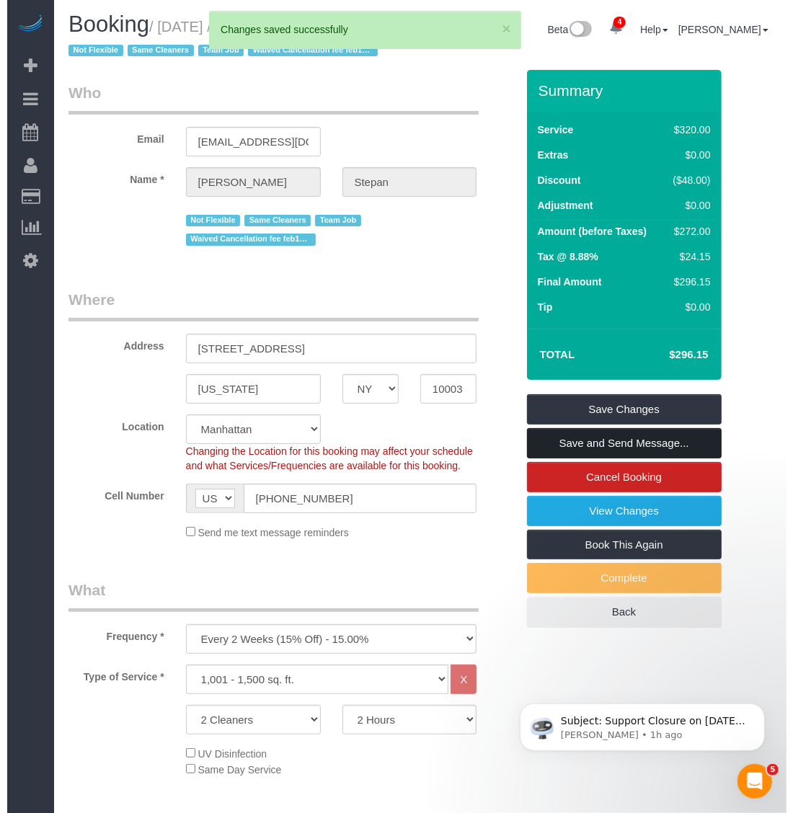
scroll to position [0, 0]
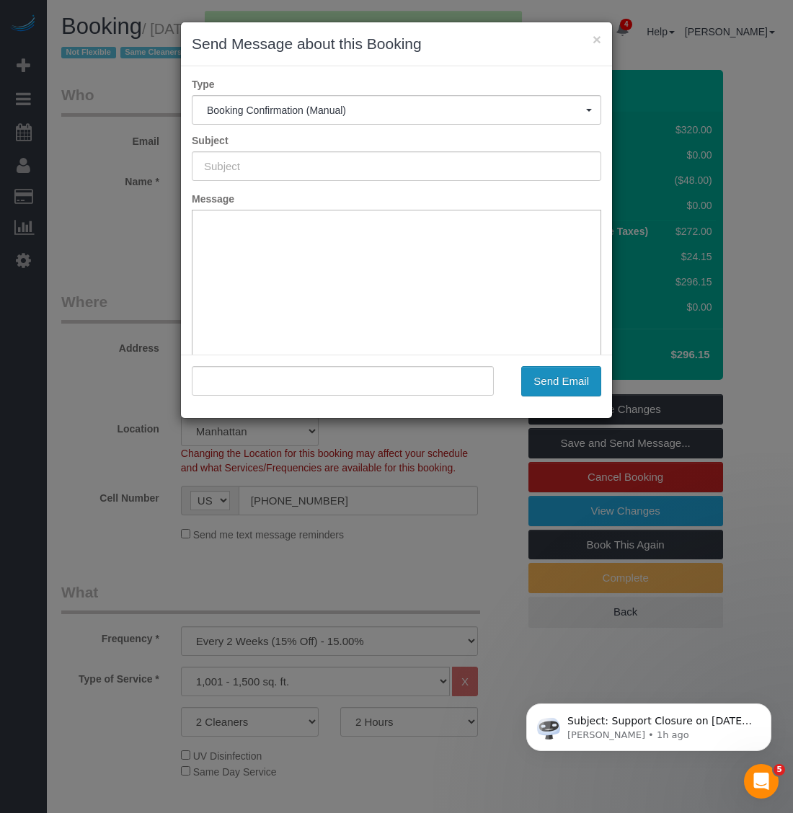
type input "Cleaning Confirmed for 09/04/2025 at 9:00am"
type input ""Angela Stepan" <angelastepan@gmail.com>"
click at [562, 384] on button "Send Email" at bounding box center [561, 381] width 80 height 30
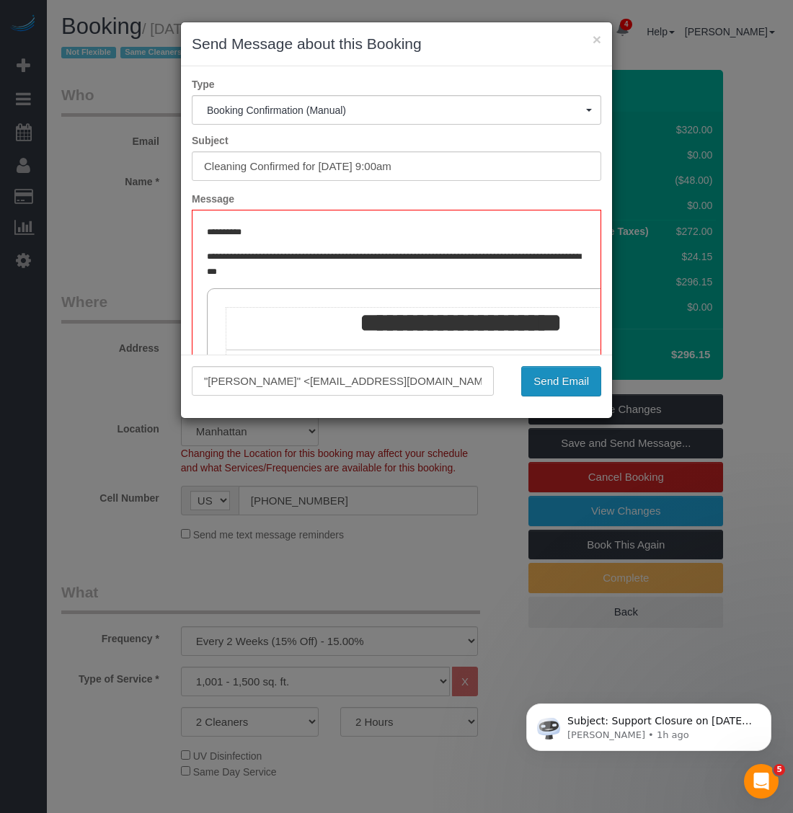
click at [567, 378] on button "Send Email" at bounding box center [561, 381] width 80 height 30
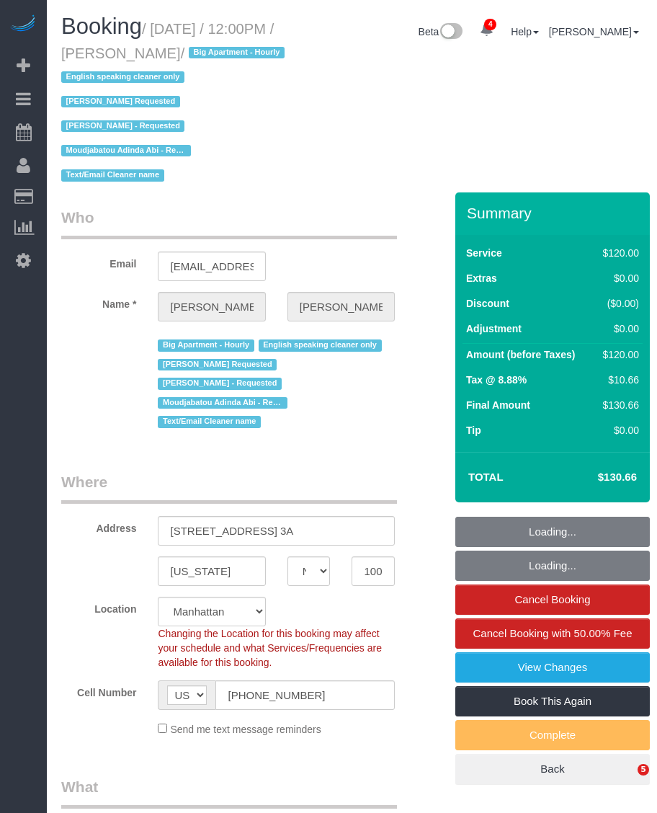
select select "NY"
select select "90"
select select "string:stripe-pm_1OZH3s4VGloSiKo7VuH7vbAz"
select select "spot1"
select select "number:56"
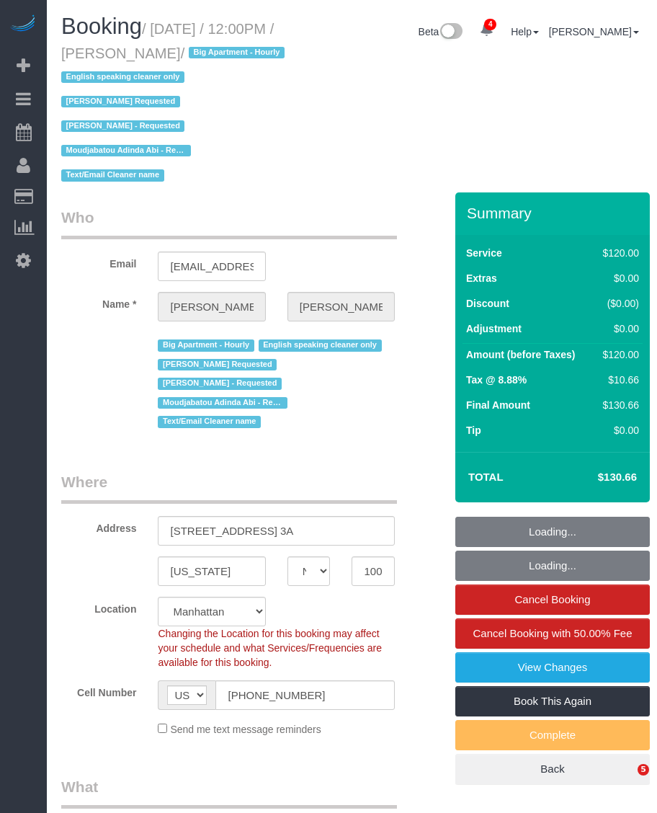
select select "number:79"
select select "number:15"
select select "number:5"
select select "NY"
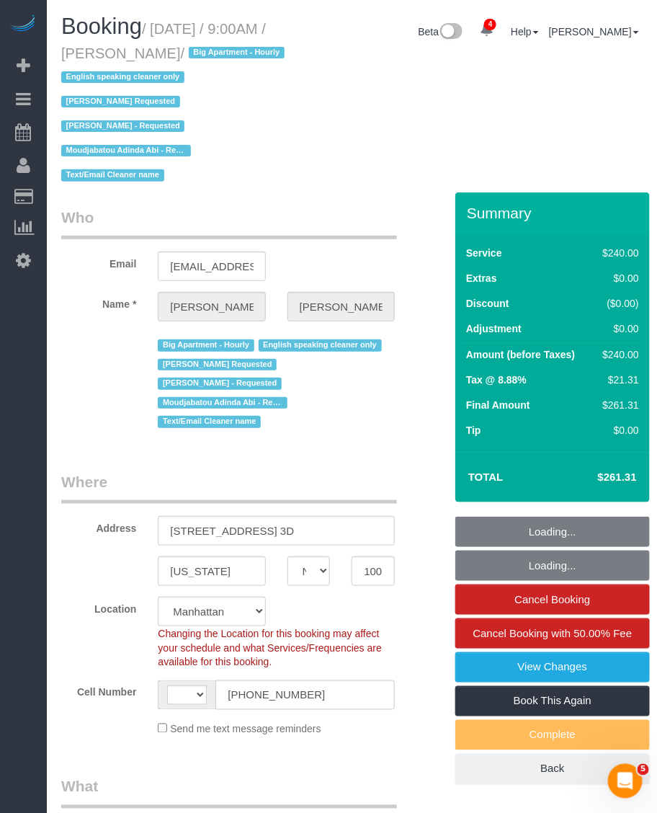
select select "string:[GEOGRAPHIC_DATA]"
select select "number:89"
select select "number:90"
select select "number:15"
select select "number:5"
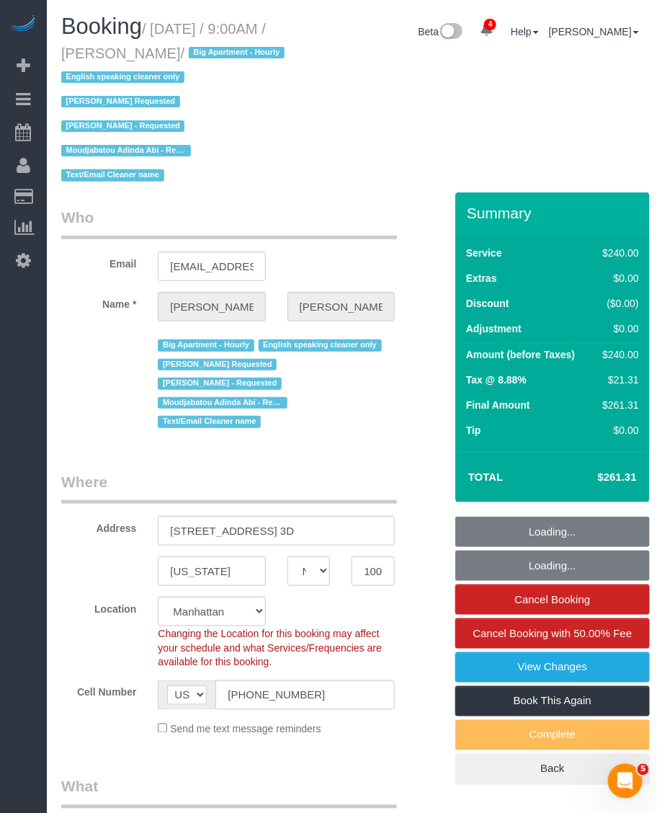
select select "object:832"
select select "string:stripe-pm_1OZH3s4VGloSiKo7VuH7vbAz"
select select "180"
select select "object:1385"
select select "spot1"
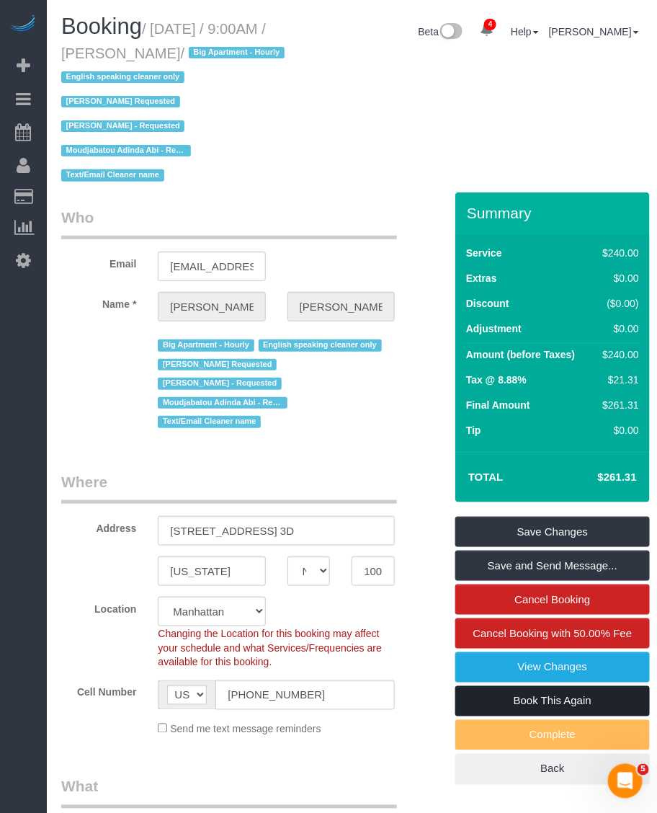
click at [549, 686] on link "Book This Again" at bounding box center [553, 701] width 195 height 30
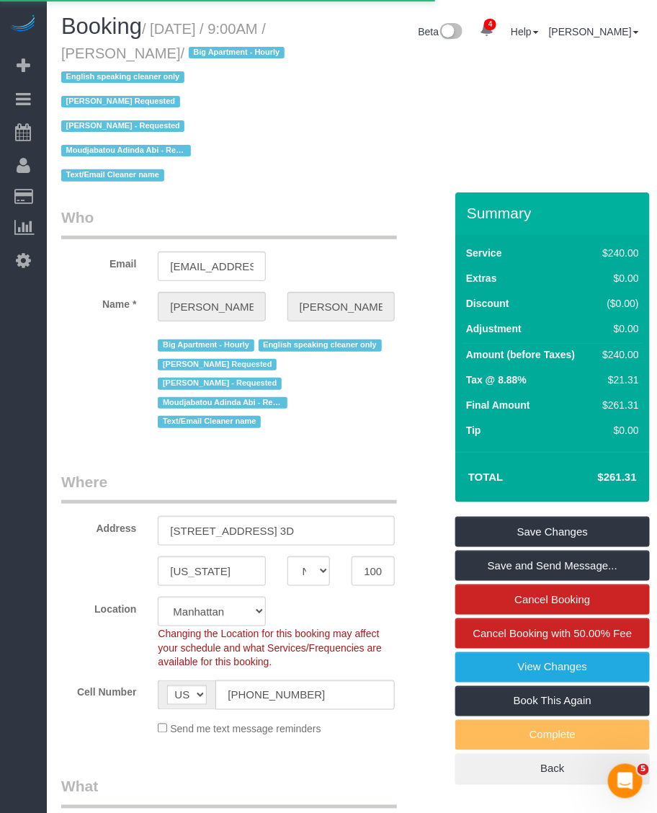
select select "NY"
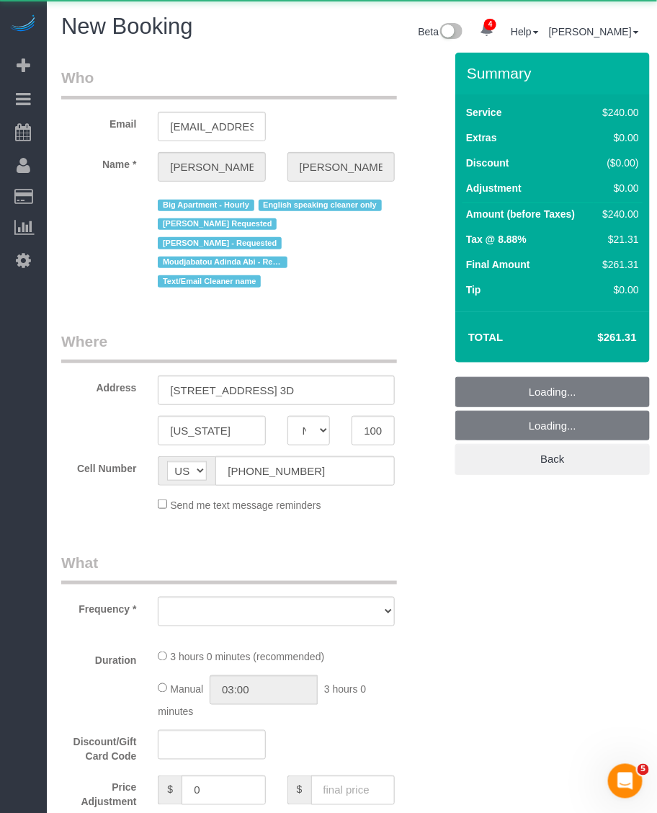
select select "string:stripe-pm_1OZH3s4VGloSiKo7VuH7vbAz"
select select "180"
select select "number:89"
select select "number:90"
select select "number:15"
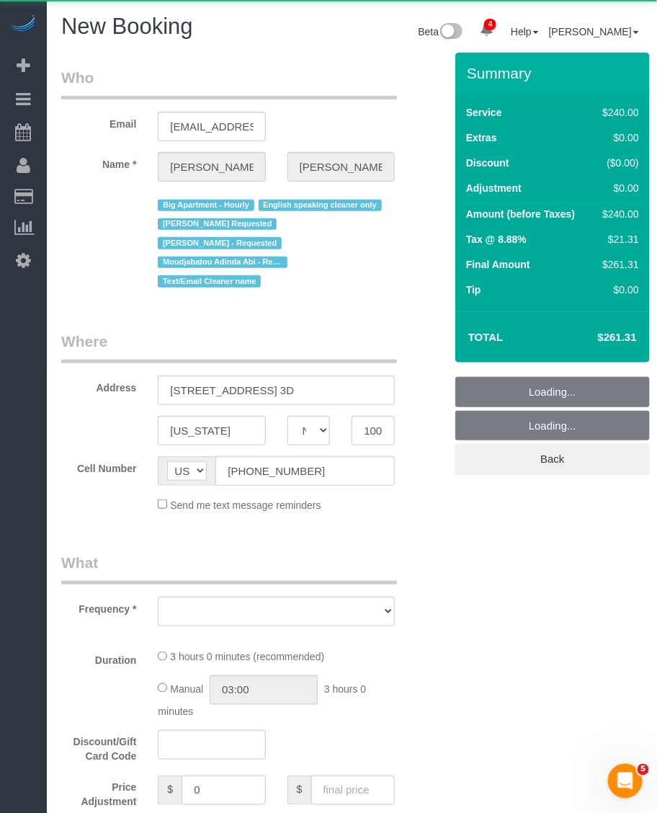
select select "number:5"
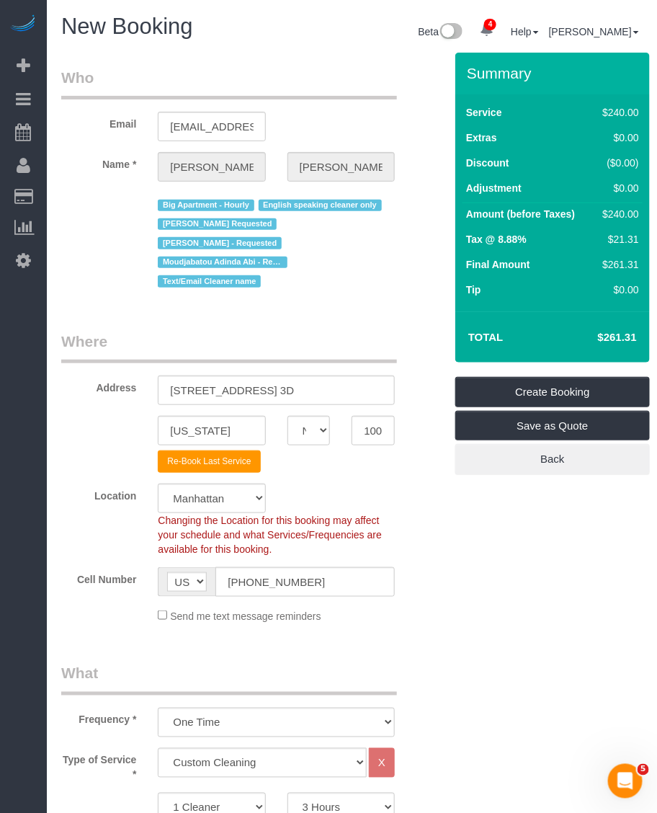
select select "object:2778"
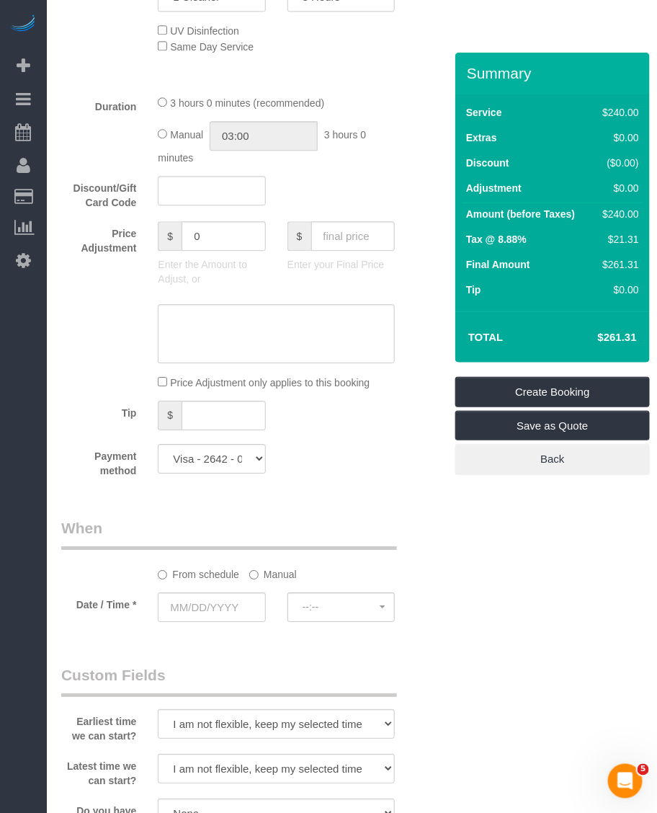
scroll to position [991, 0]
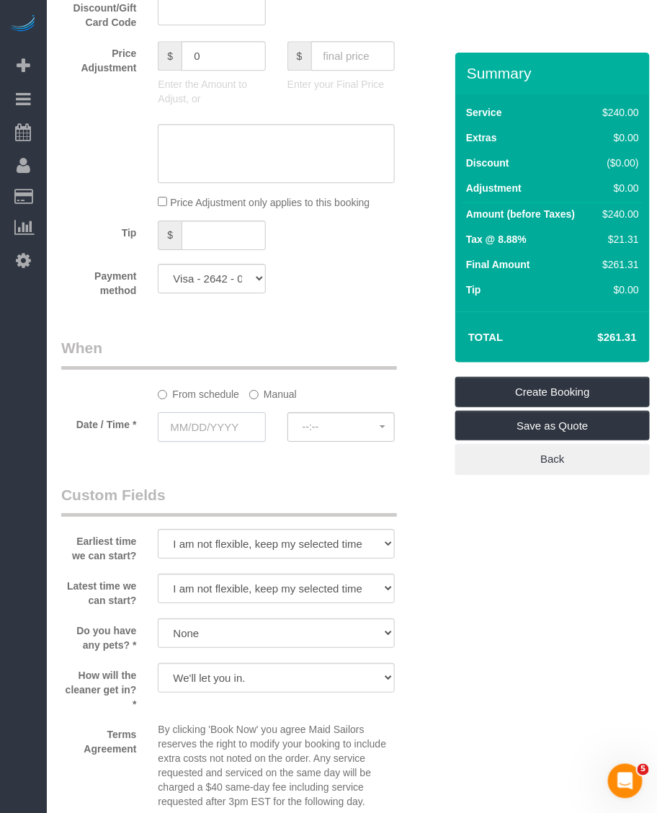
click at [236, 412] on input "text" at bounding box center [211, 427] width 107 height 30
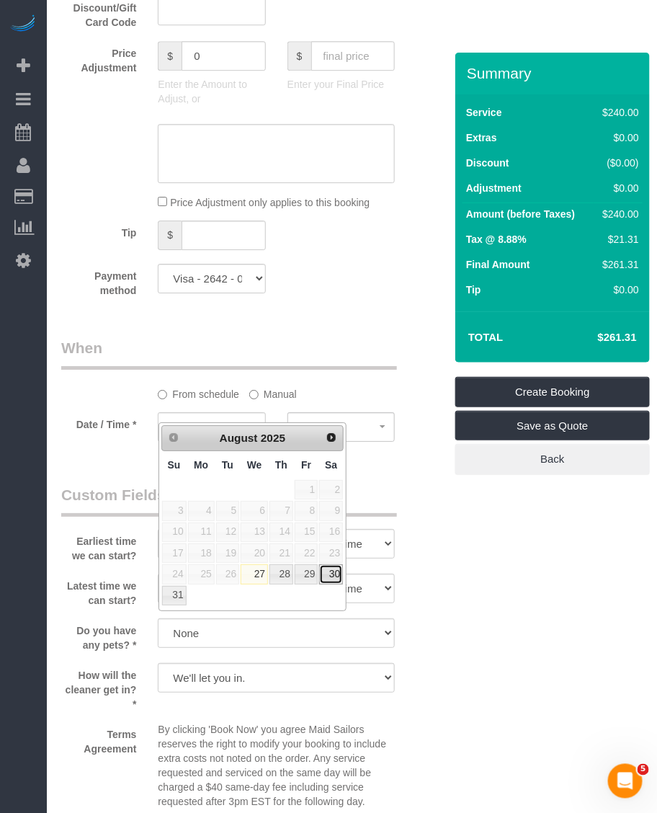
click at [327, 579] on link "30" at bounding box center [331, 573] width 24 height 19
type input "[DATE]"
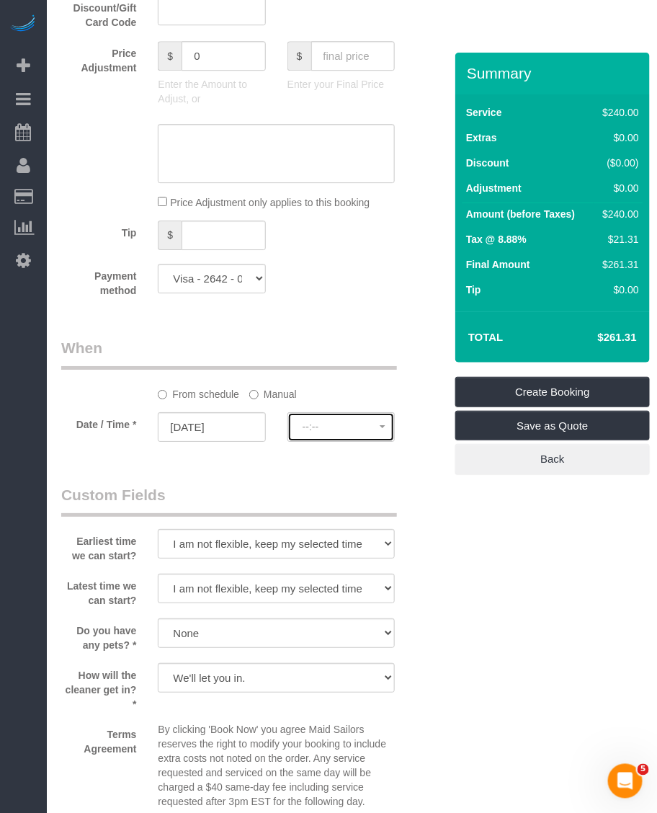
click at [326, 417] on button "--:--" at bounding box center [341, 427] width 107 height 30
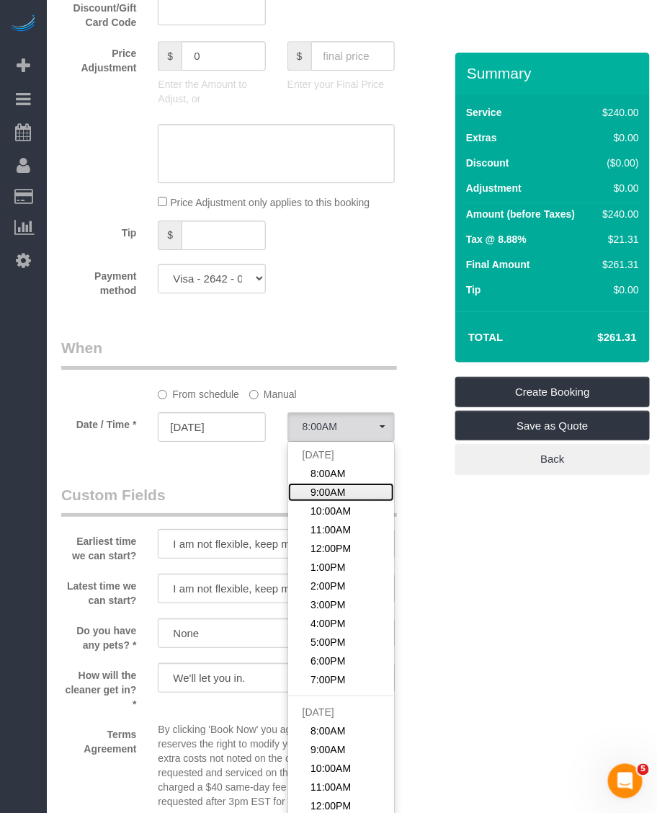
click at [347, 483] on link "9:00AM" at bounding box center [341, 492] width 106 height 19
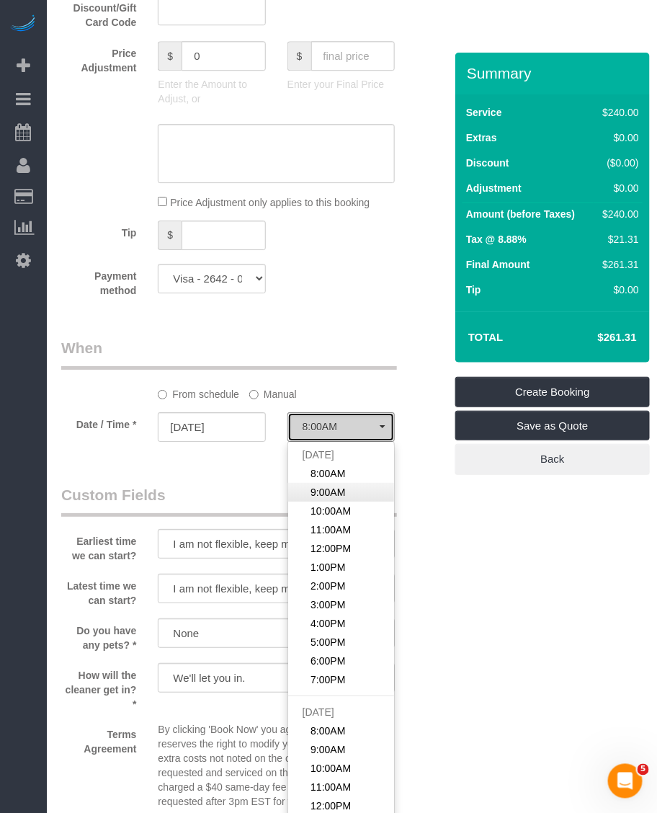
select select "spot12"
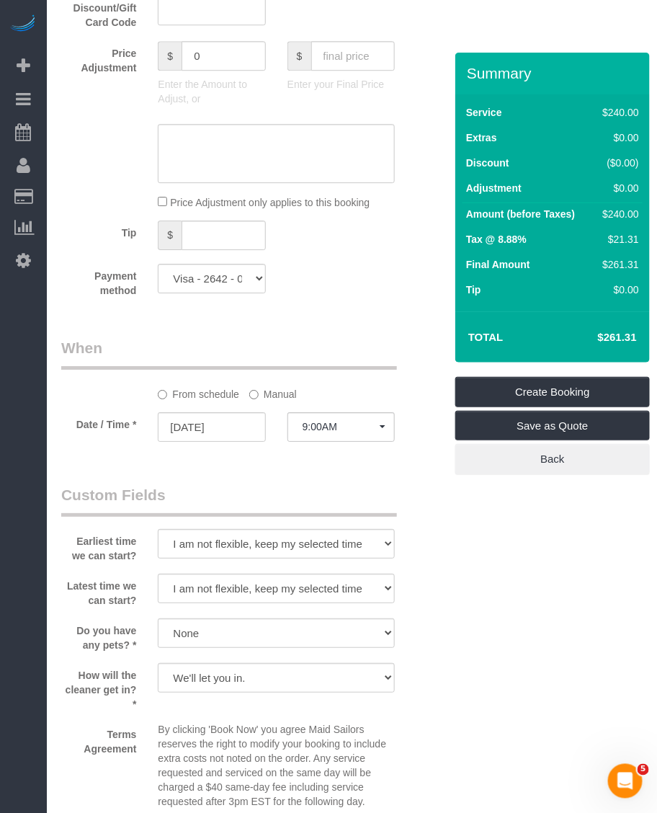
click at [340, 442] on div "Who Email [EMAIL_ADDRESS][DOMAIN_NAME] Name * [PERSON_NAME][GEOGRAPHIC_DATA] Bi…" at bounding box center [244, 190] width 388 height 2258
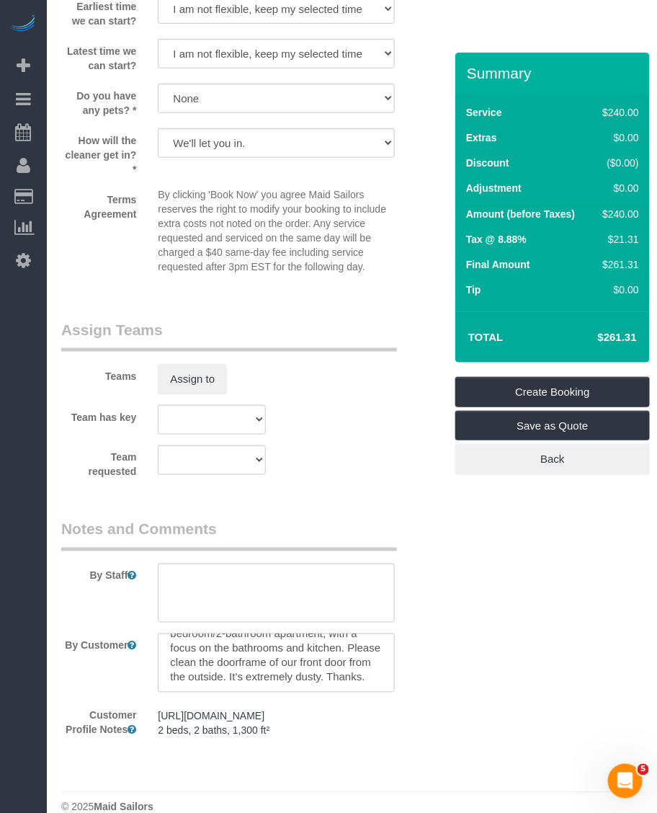
scroll to position [1543, 0]
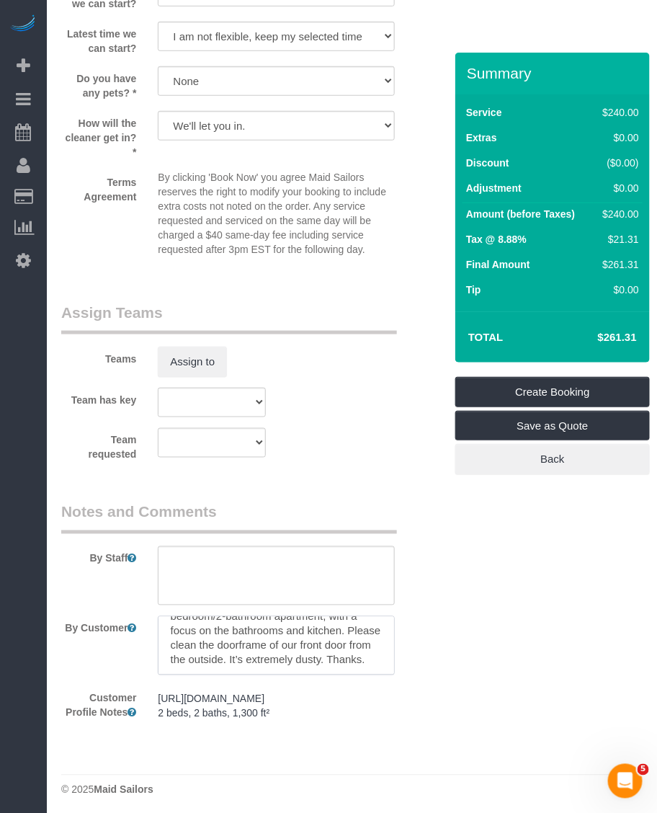
click at [278, 621] on textarea at bounding box center [276, 645] width 237 height 59
click at [570, 386] on link "Create Booking" at bounding box center [553, 392] width 195 height 30
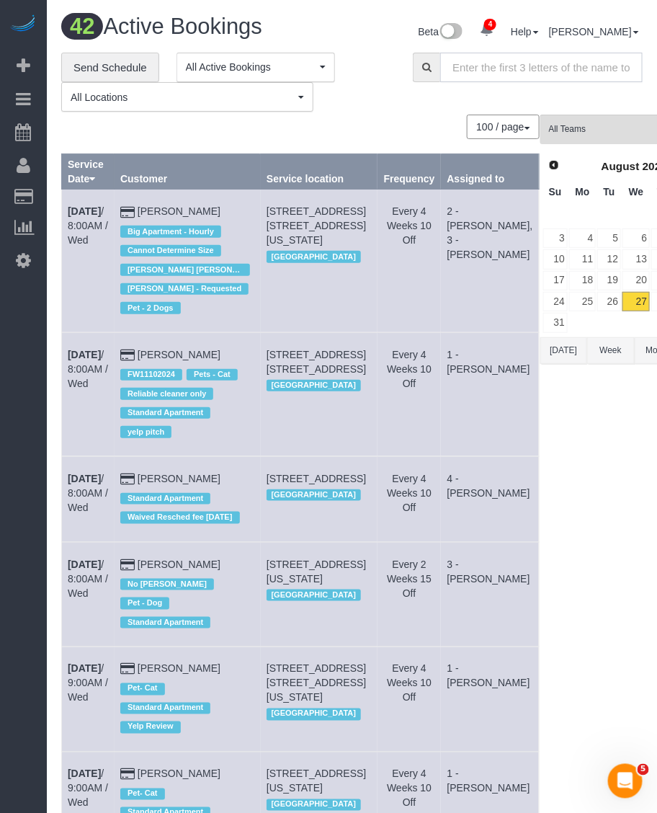
click at [514, 69] on input "text" at bounding box center [541, 68] width 203 height 30
